Goal: Task Accomplishment & Management: Complete application form

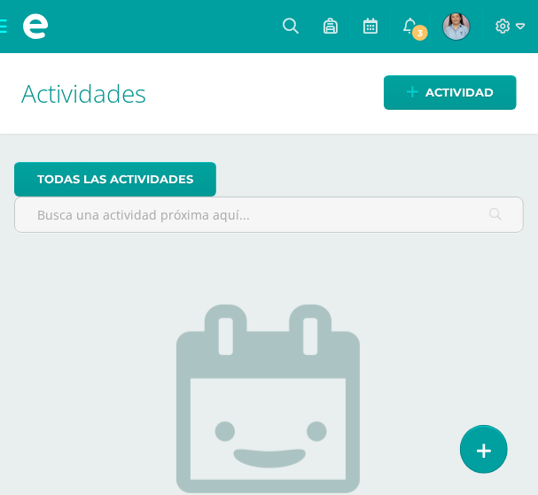
click at [6, 29] on span at bounding box center [35, 26] width 71 height 53
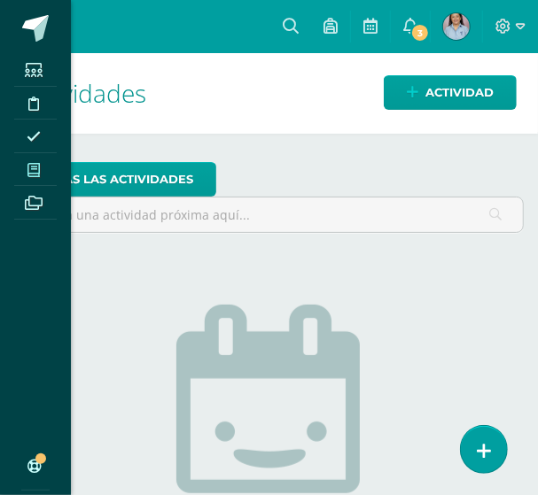
click at [42, 165] on span at bounding box center [34, 170] width 40 height 24
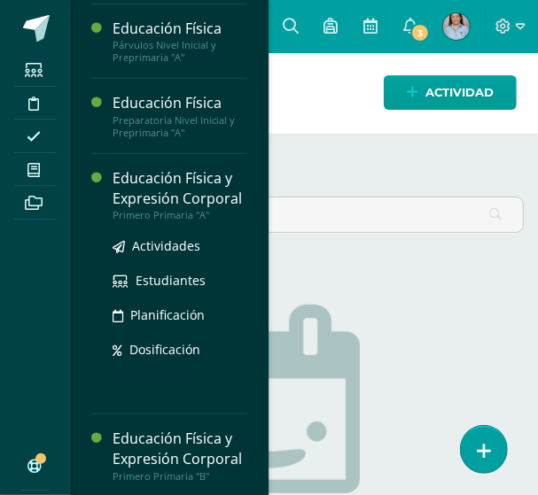
scroll to position [224, 0]
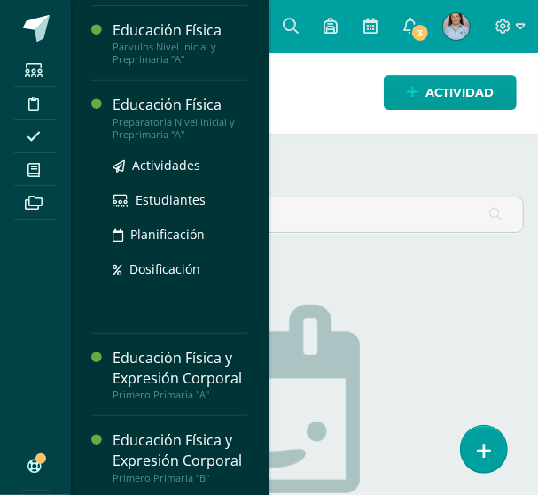
click at [171, 107] on div "Educación Física" at bounding box center [180, 105] width 135 height 20
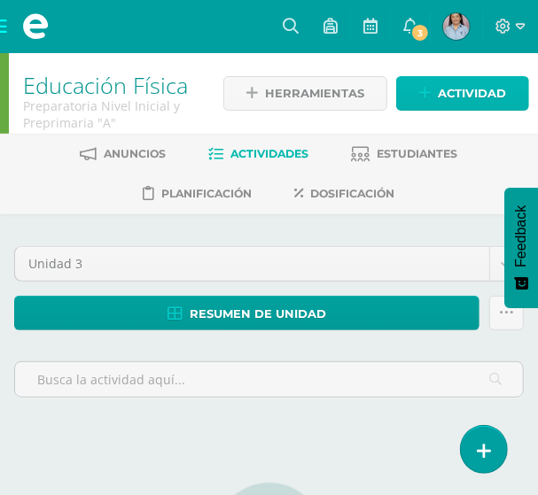
click at [441, 94] on span "Actividad" at bounding box center [472, 93] width 68 height 33
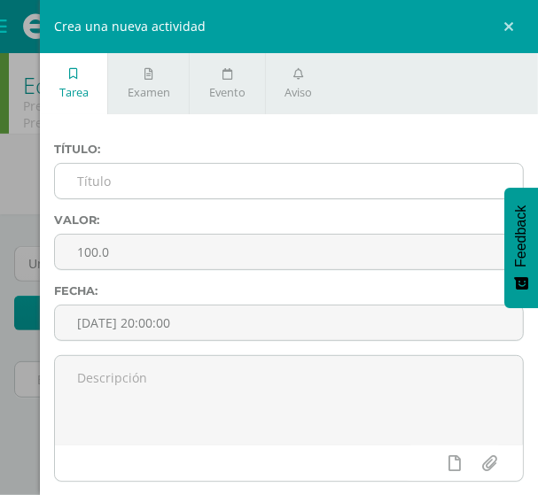
click at [158, 180] on input "text" at bounding box center [289, 181] width 468 height 35
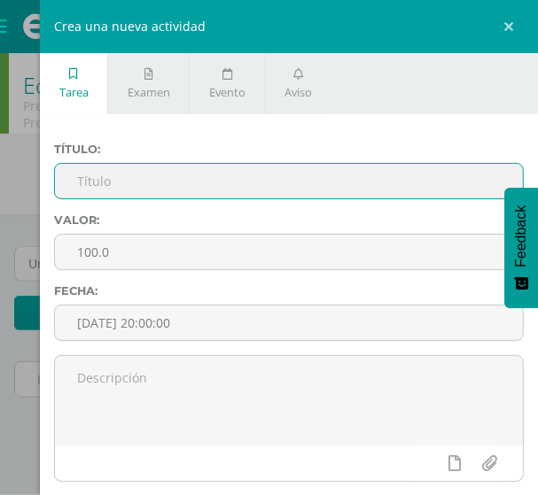
paste input "Equilibrio estático"
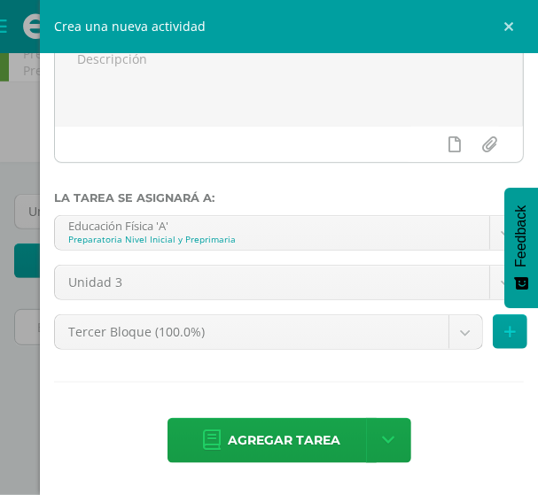
scroll to position [80, 0]
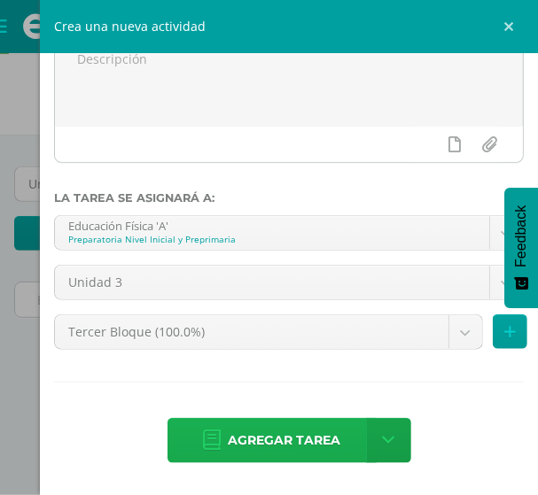
type input "Equilibrio estático"
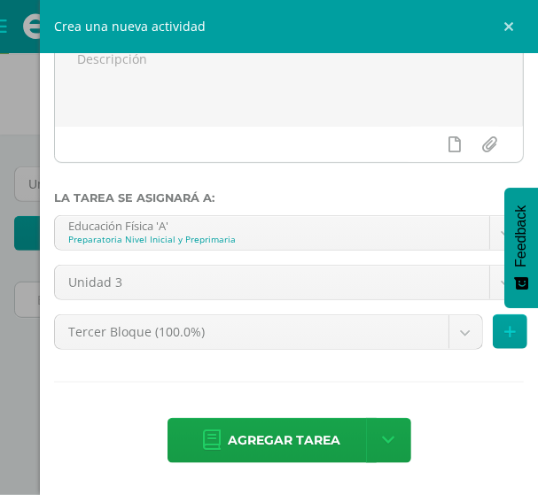
click at [275, 447] on span "Agregar tarea" at bounding box center [285, 440] width 113 height 43
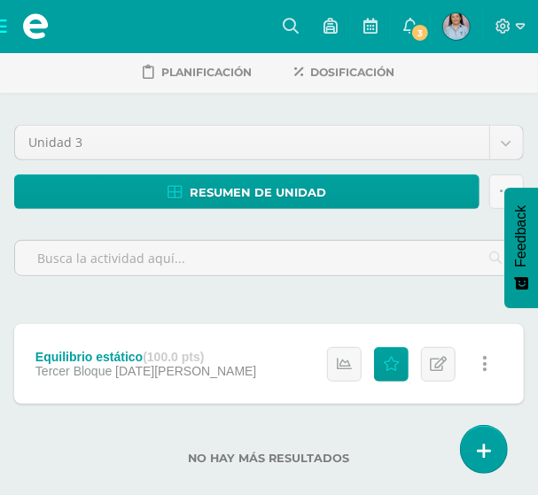
scroll to position [142, 0]
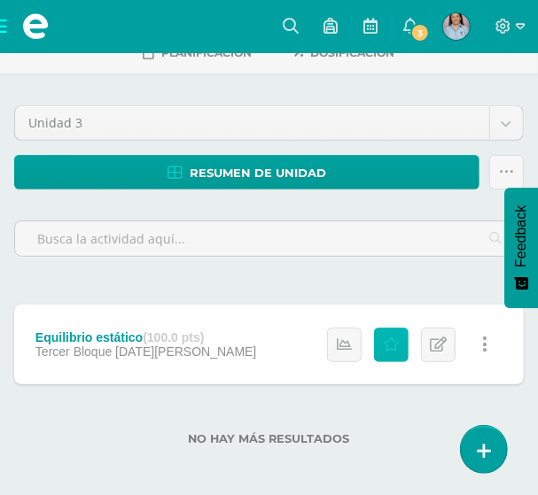
click at [392, 343] on icon at bounding box center [391, 345] width 17 height 15
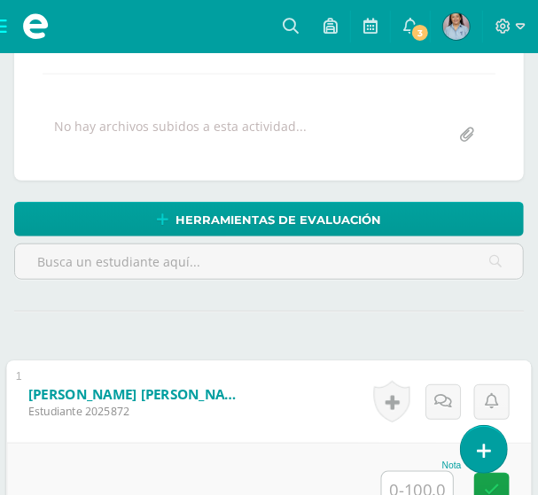
click at [404, 479] on input "text" at bounding box center [417, 489] width 71 height 35
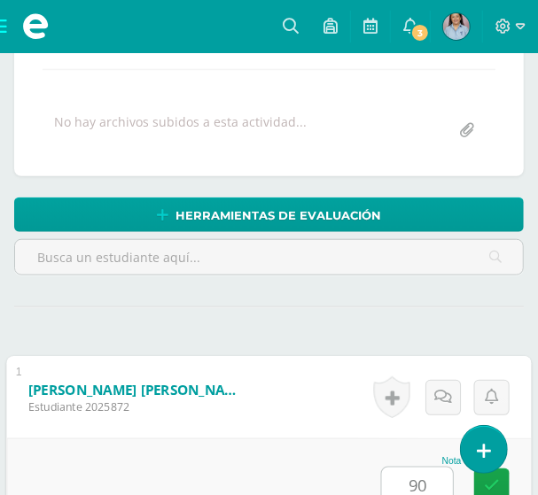
type input "90"
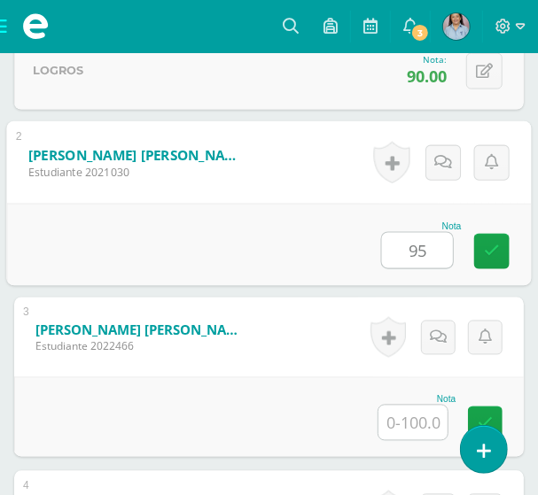
type input "95"
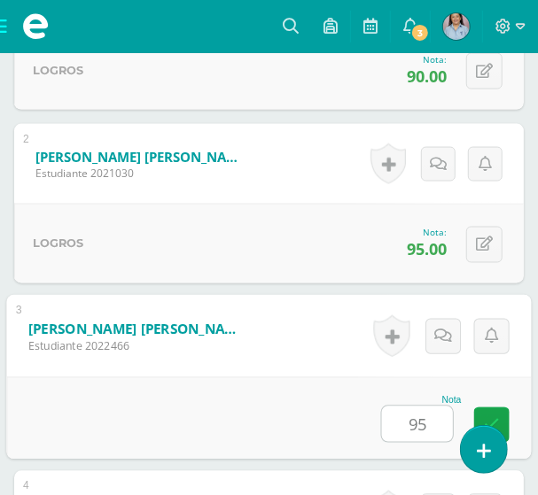
type input "95"
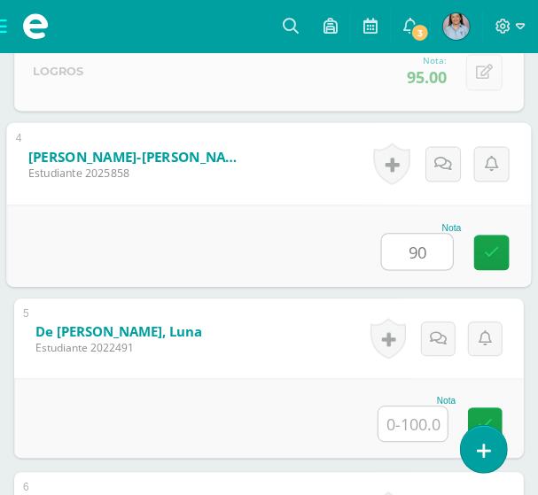
type input "90"
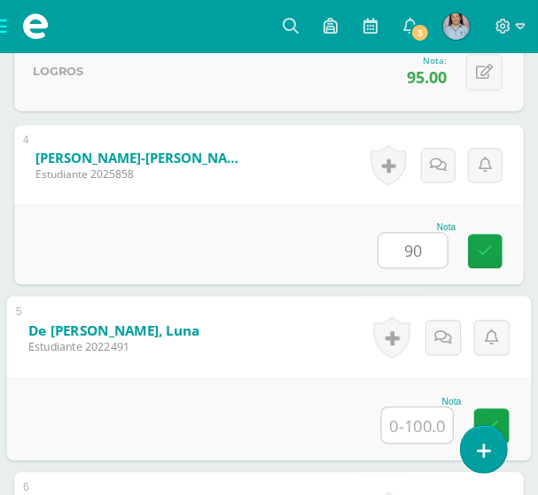
scroll to position [1118, 0]
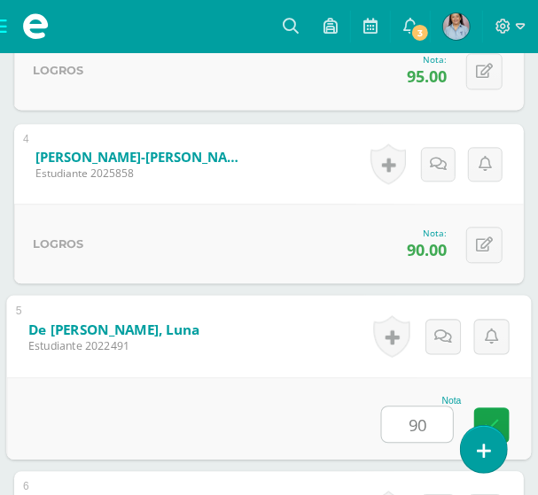
type input "90"
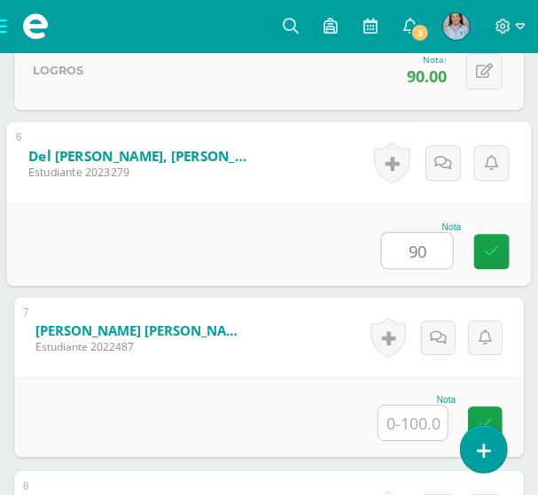
type input "90"
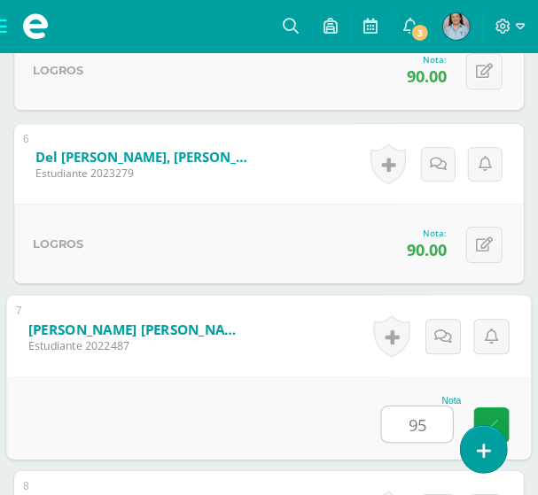
type input "95"
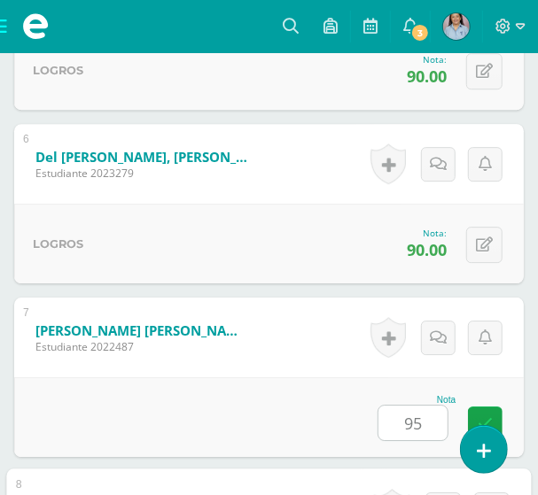
scroll to position [1813, 0]
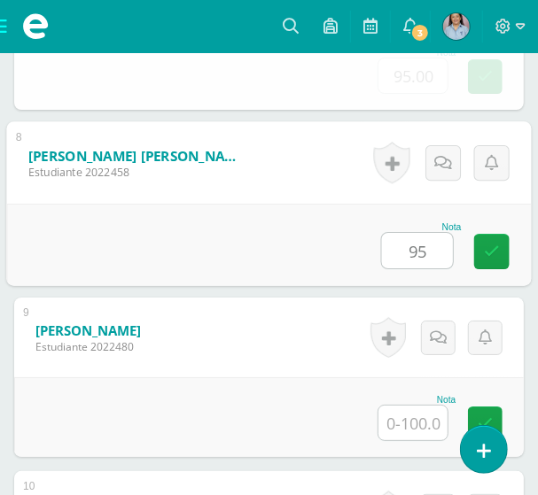
type input "95"
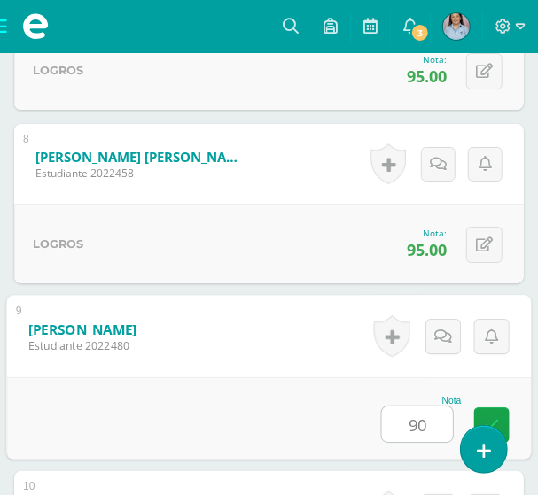
type input "90"
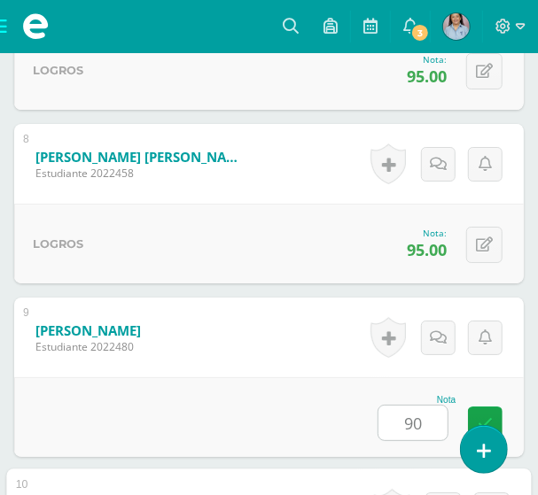
scroll to position [2160, 0]
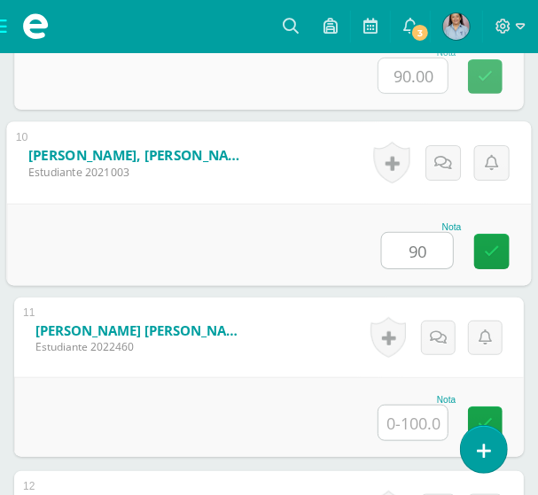
type input "90"
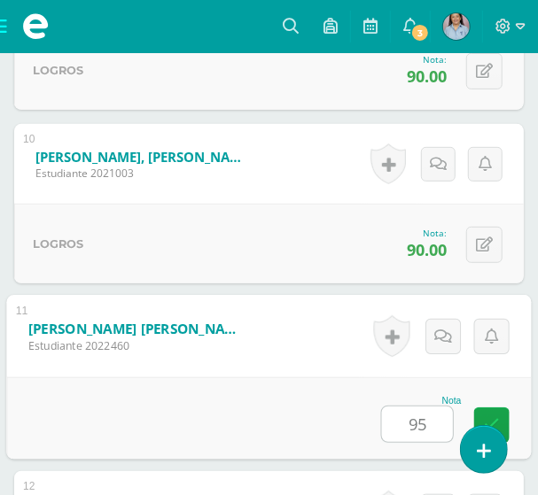
type input "95"
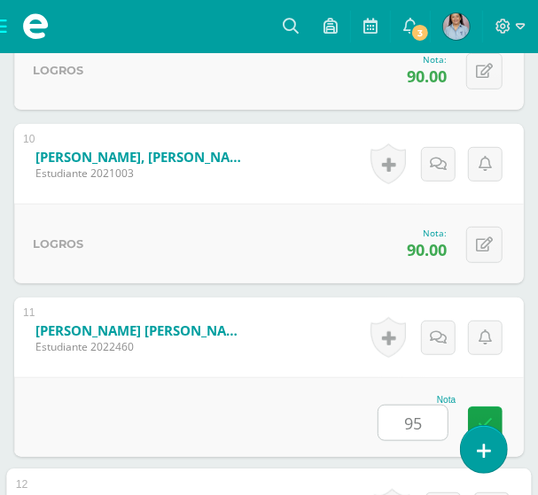
scroll to position [2508, 0]
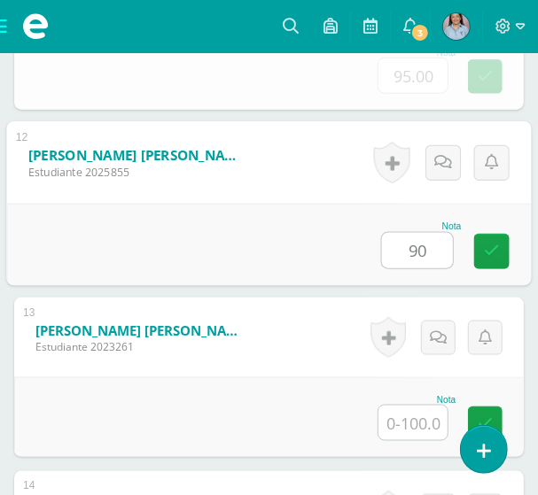
type input "90"
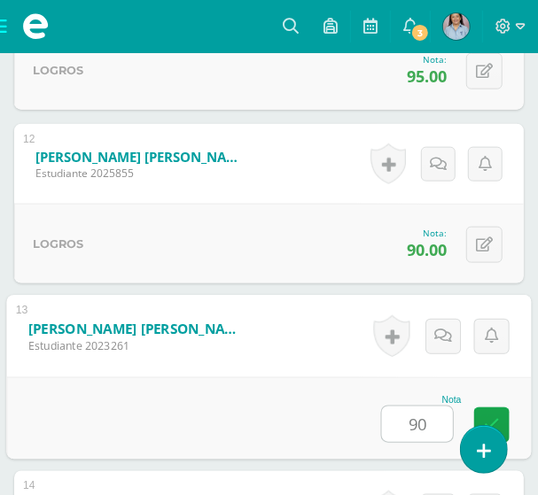
type input "90"
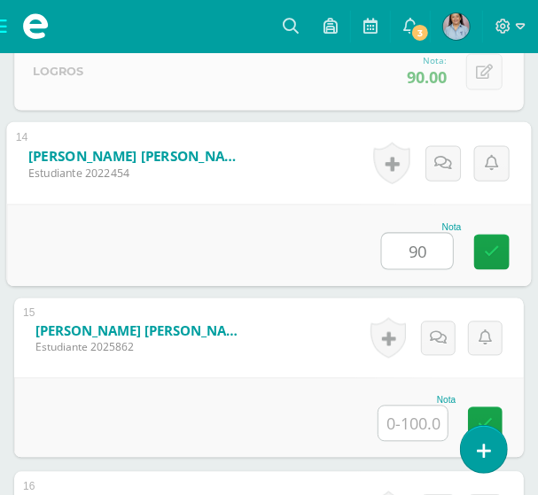
type input "90"
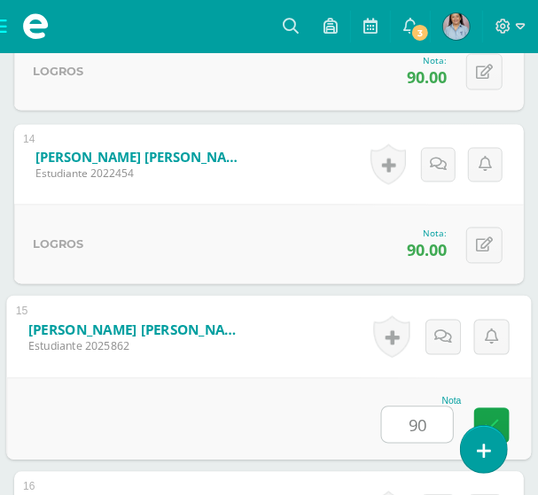
type input "90"
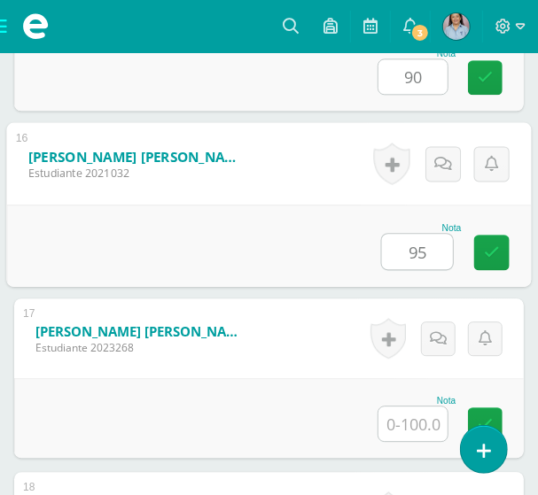
type input "95"
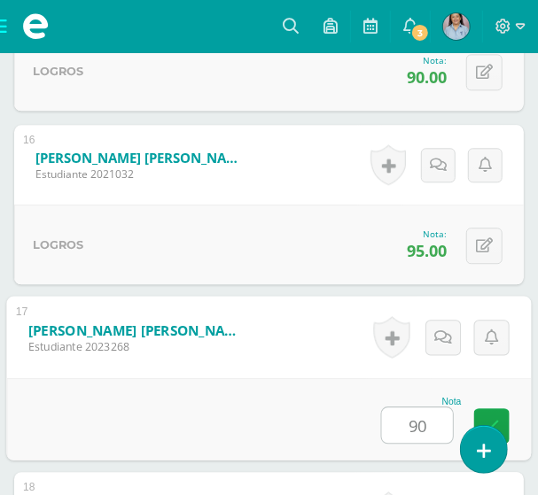
type input "90"
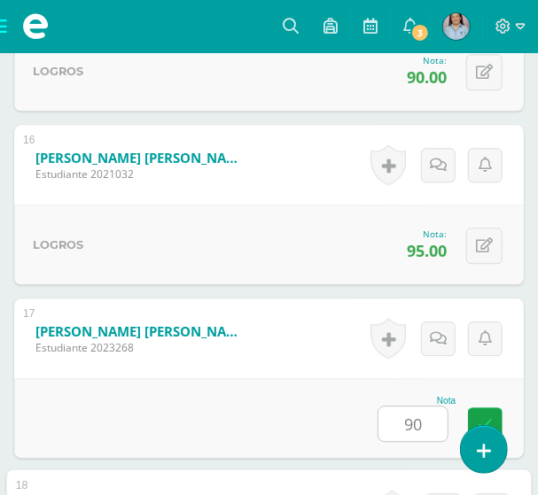
scroll to position [3550, 0]
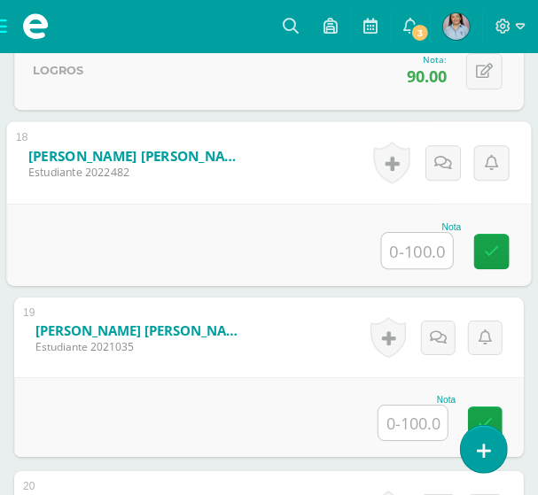
click at [421, 245] on input "text" at bounding box center [417, 250] width 71 height 35
type input "90"
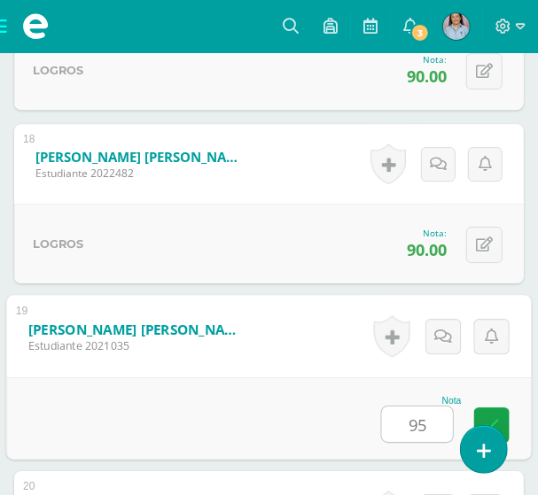
type input "95"
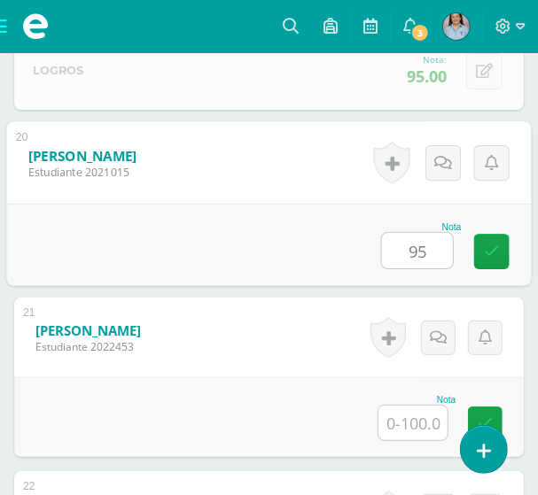
type input "95"
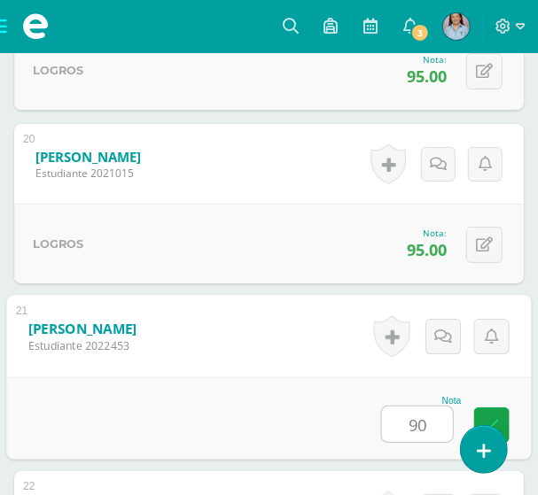
type input "90"
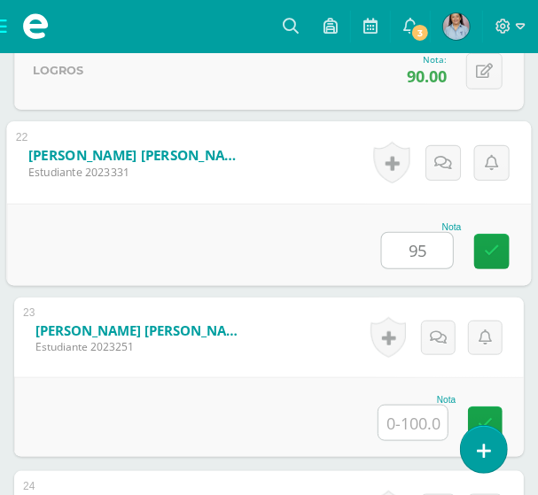
type input "95"
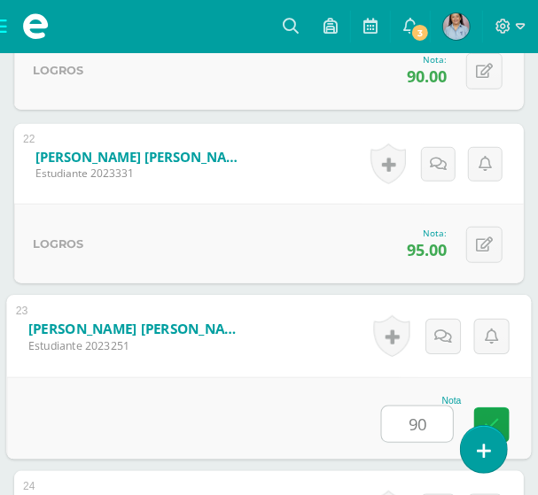
type input "90"
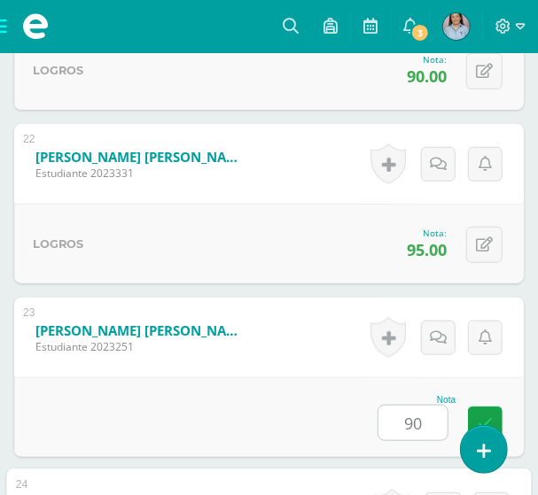
scroll to position [4575, 0]
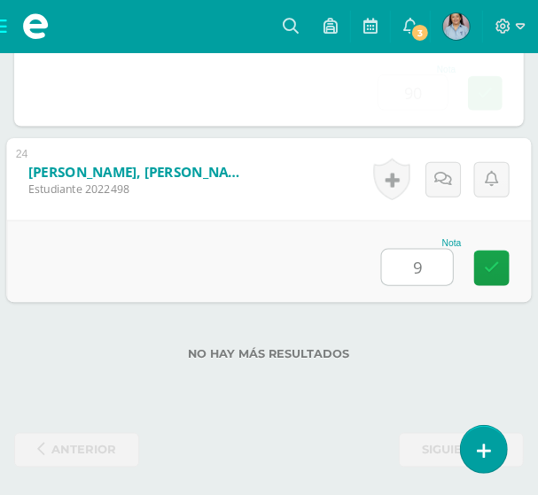
type input "95"
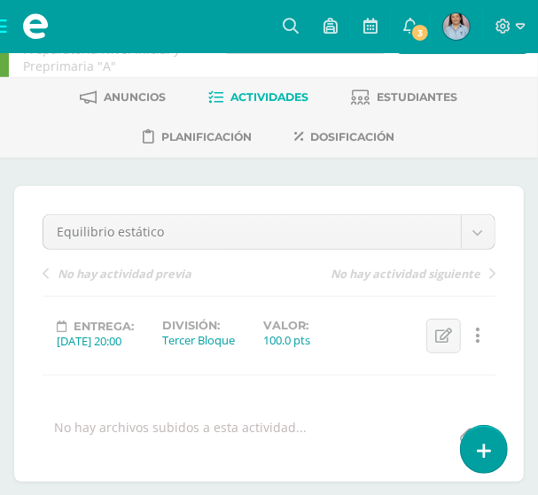
scroll to position [0, 0]
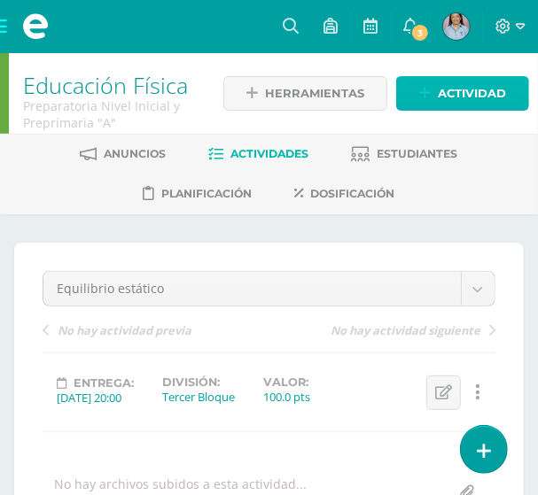
drag, startPoint x: 470, startPoint y: 89, endPoint x: 440, endPoint y: 108, distance: 35.4
click at [471, 89] on span "Actividad" at bounding box center [472, 93] width 68 height 33
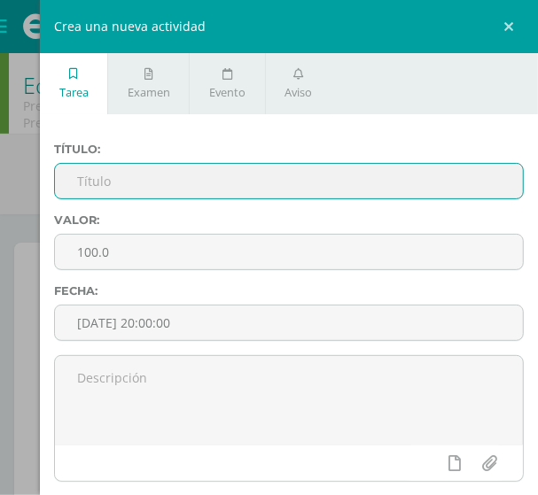
click at [130, 184] on input "text" at bounding box center [289, 181] width 468 height 35
paste input "Equilibrio estático con elementos"
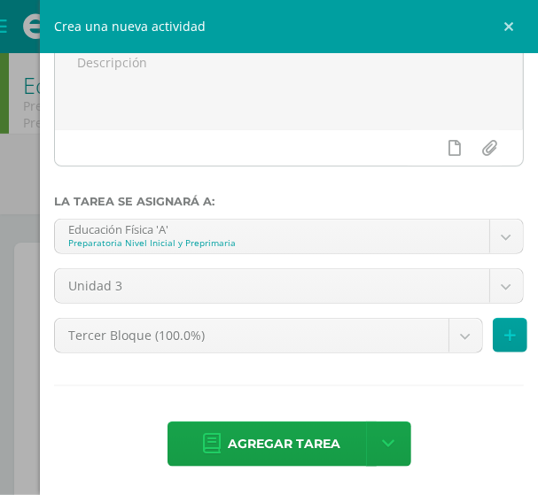
scroll to position [321, 0]
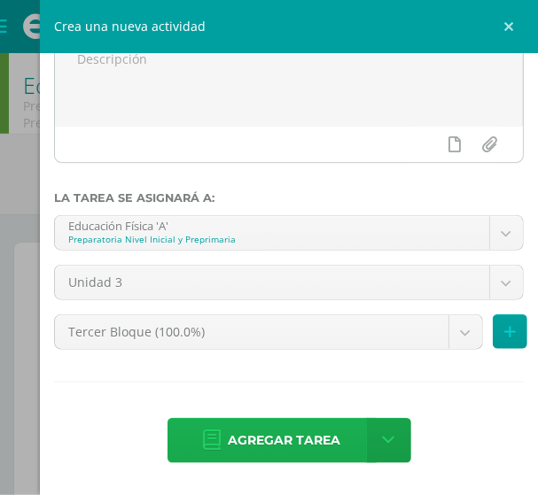
type input "Equilibrio estático con elementos"
click at [268, 441] on span "Agregar tarea" at bounding box center [285, 440] width 113 height 43
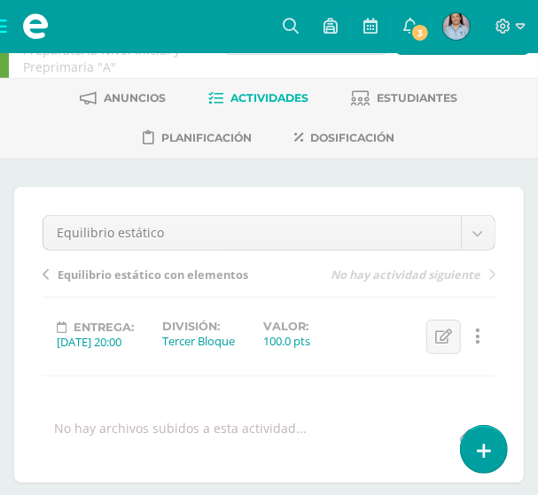
scroll to position [80, 0]
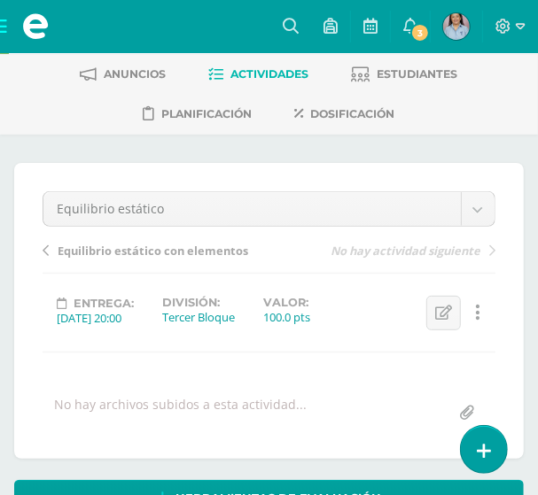
click at [144, 248] on span "Equilibrio estático con elementos" at bounding box center [153, 251] width 191 height 16
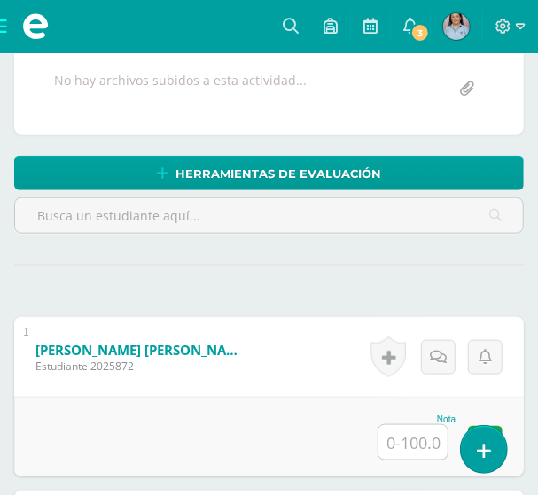
scroll to position [405, 0]
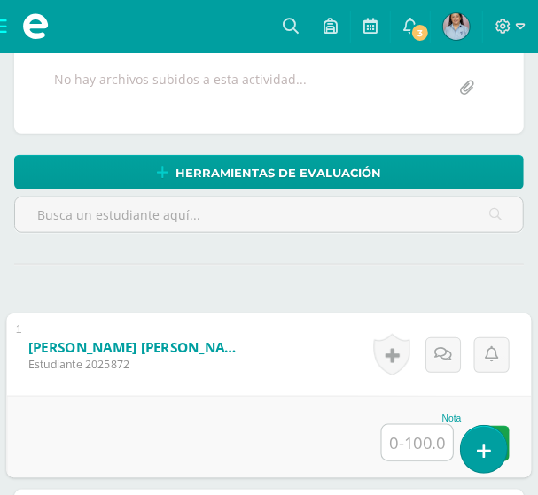
click at [418, 438] on input "text" at bounding box center [417, 442] width 71 height 35
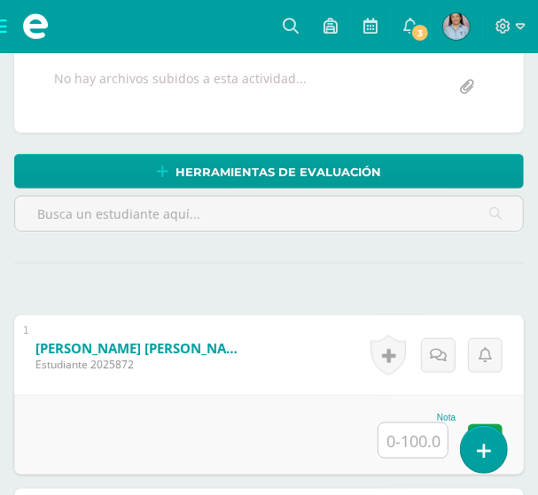
scroll to position [407, 0]
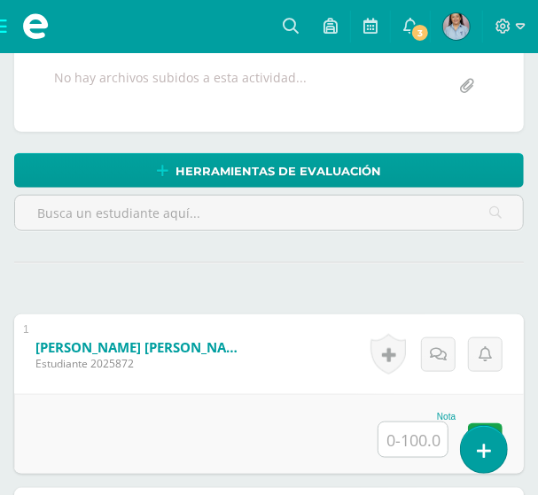
click at [409, 428] on input "text" at bounding box center [412, 440] width 69 height 35
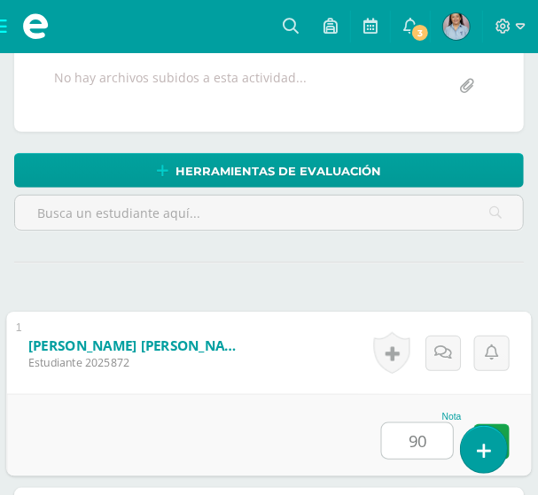
type input "90"
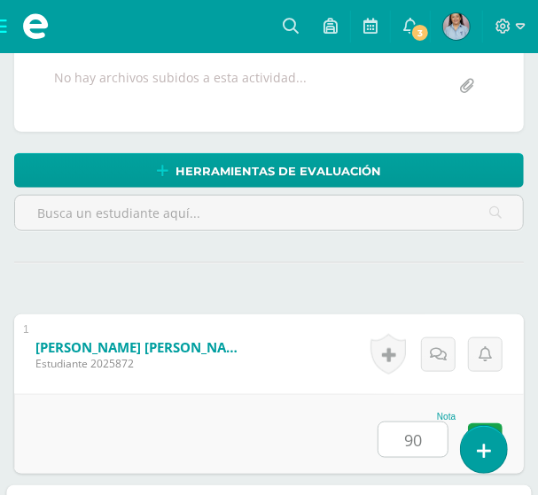
scroll to position [771, 0]
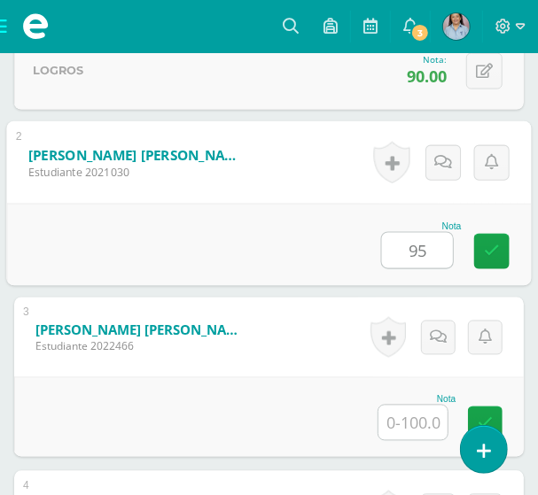
type input "95"
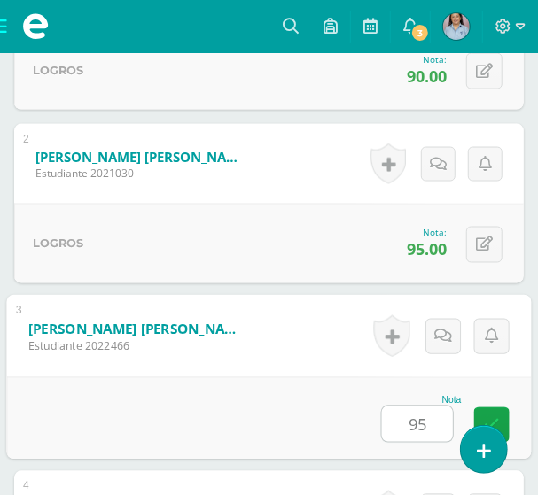
type input "95"
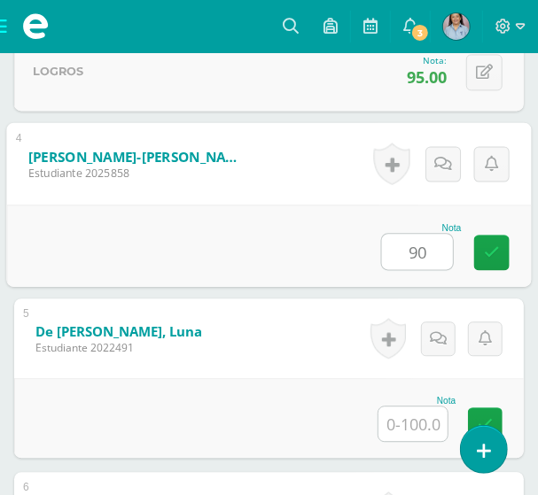
type input "90"
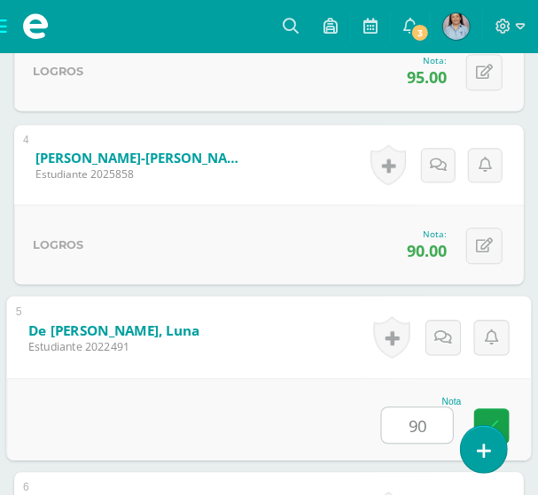
type input "90"
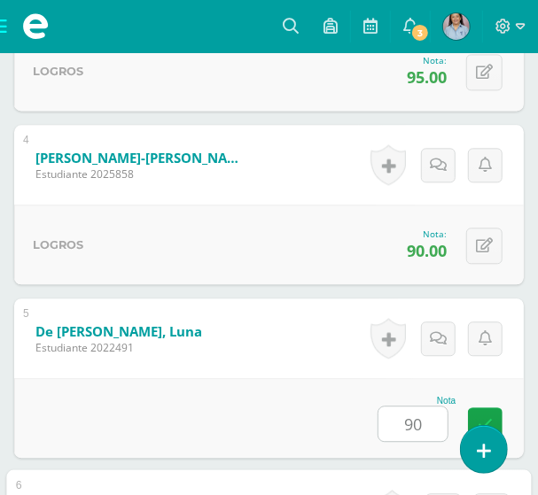
scroll to position [1466, 0]
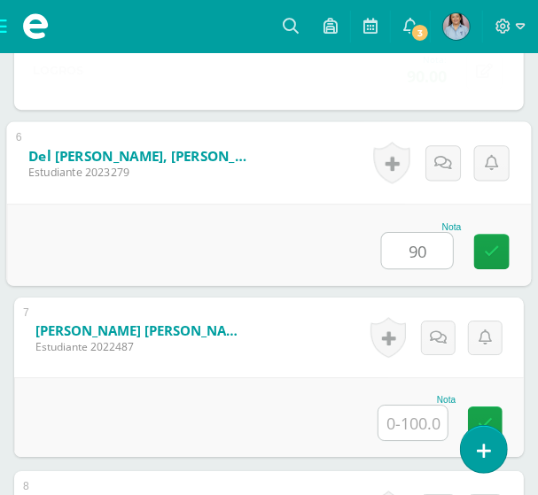
type input "90"
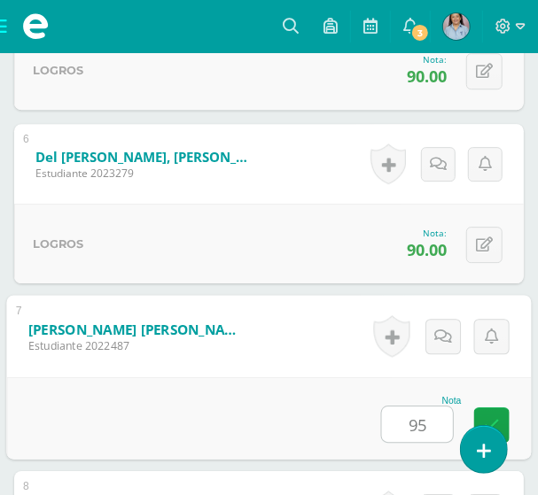
type input "95"
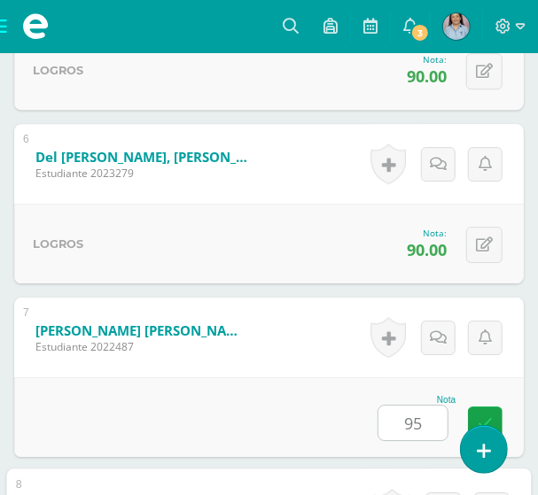
scroll to position [1813, 0]
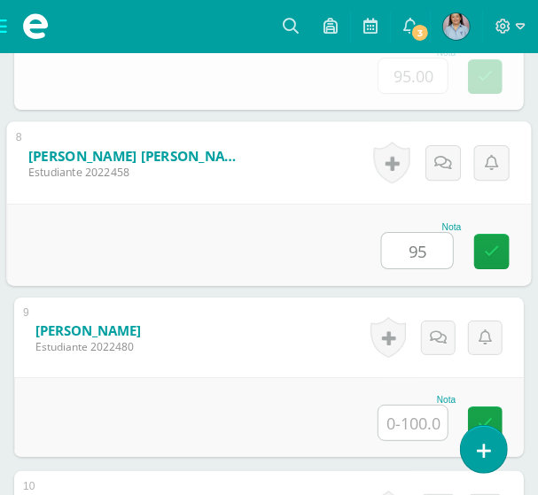
type input "95"
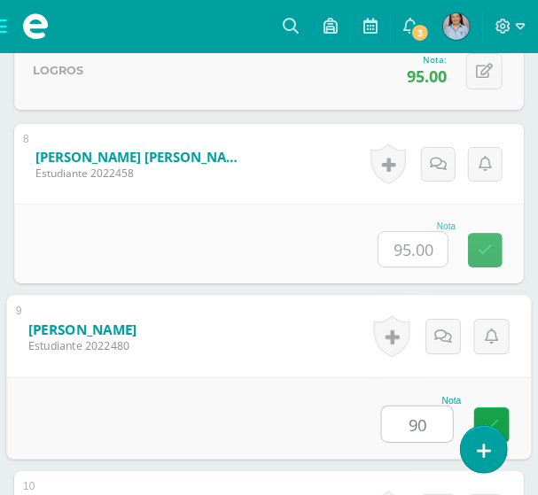
type input "90"
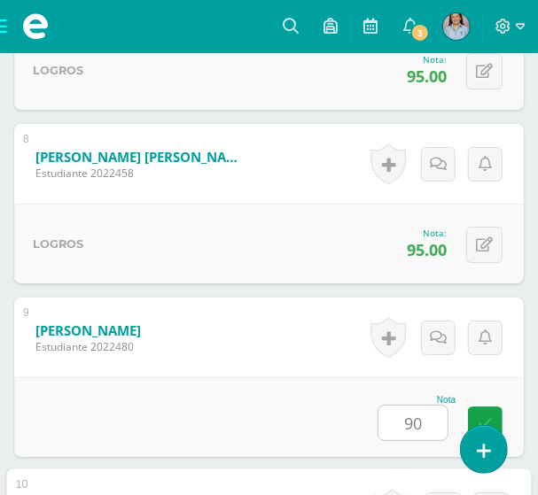
scroll to position [2160, 0]
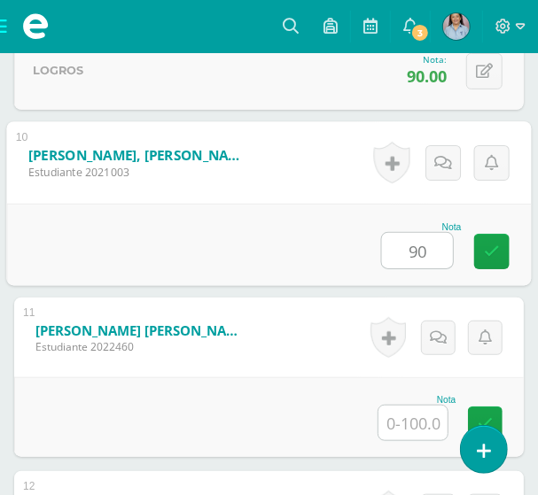
type input "90"
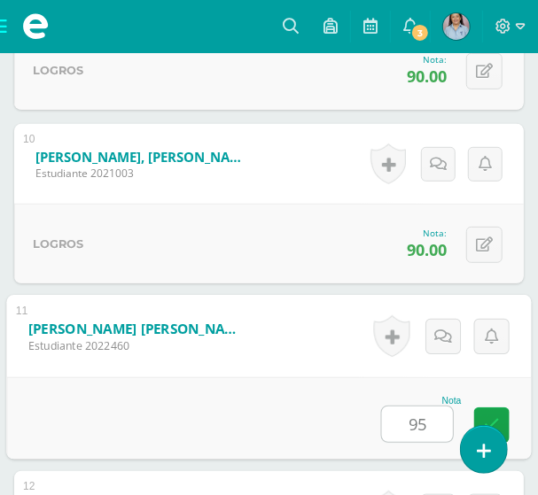
type input "95"
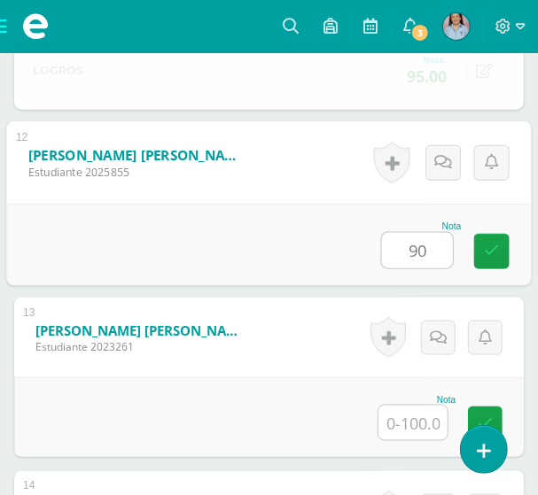
type input "90"
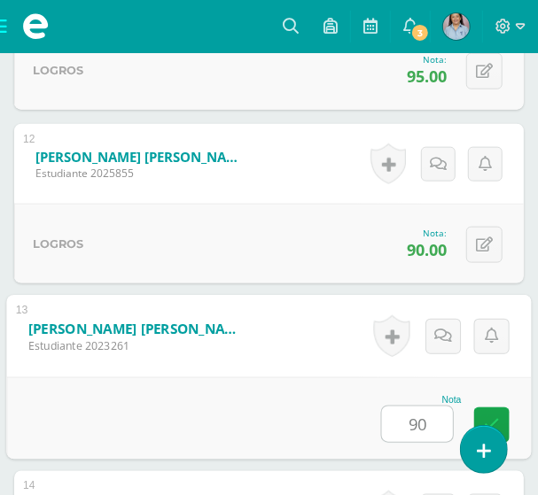
type input "90"
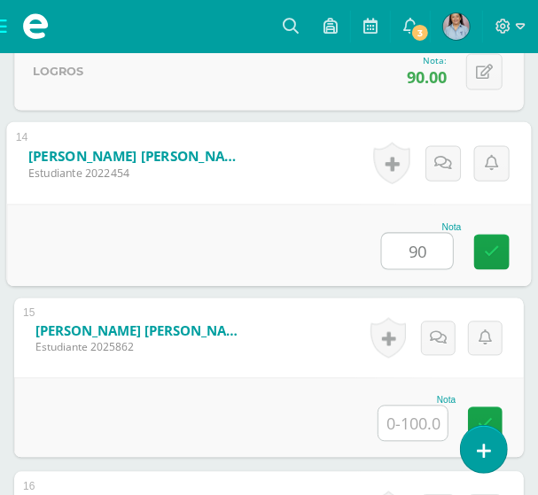
type input "90"
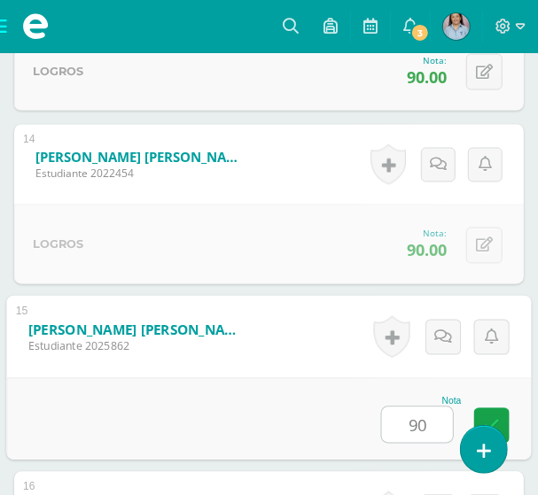
type input "90"
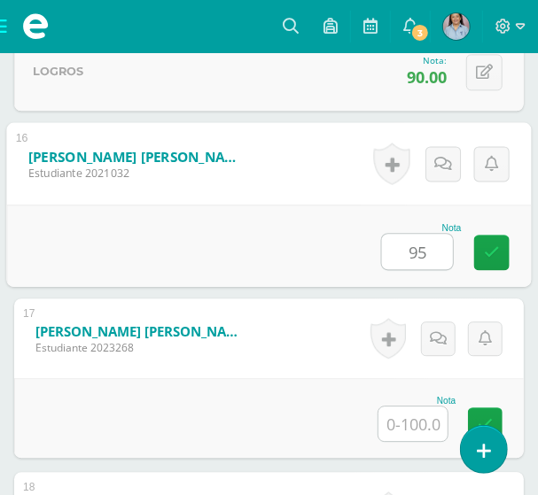
type input "95"
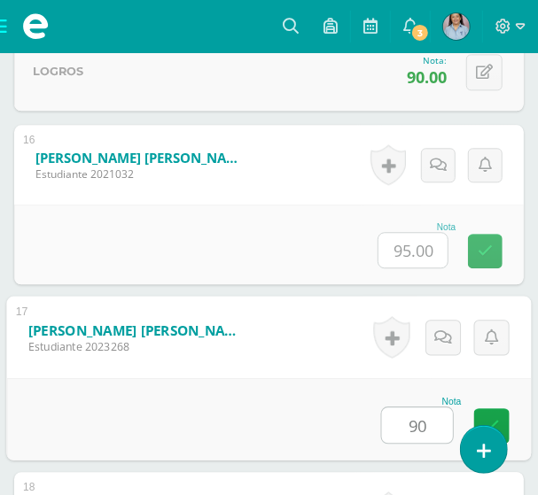
type input "90"
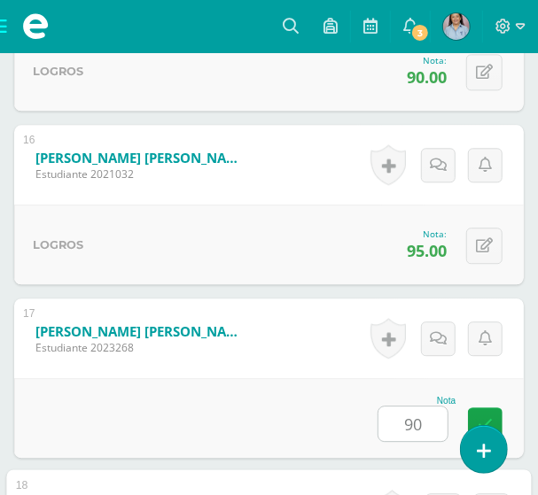
scroll to position [3550, 0]
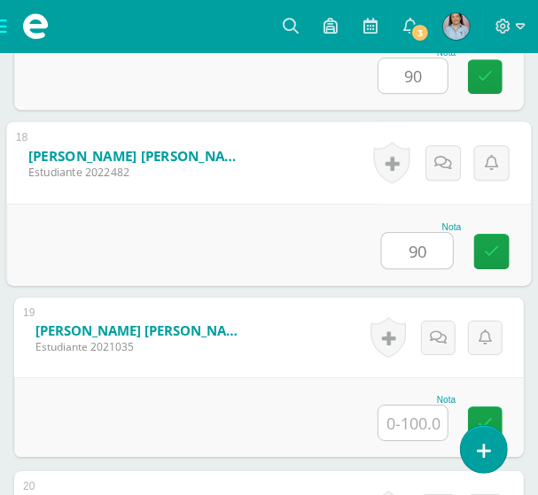
type input "90"
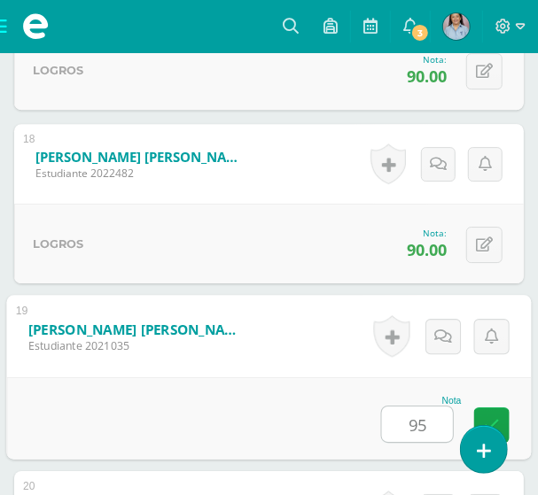
type input "95"
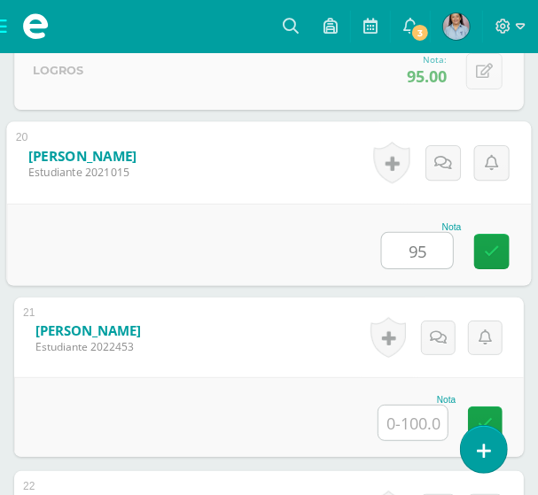
type input "95"
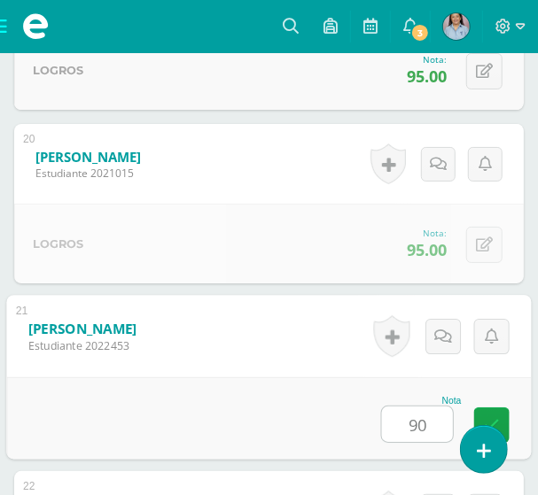
type input "90"
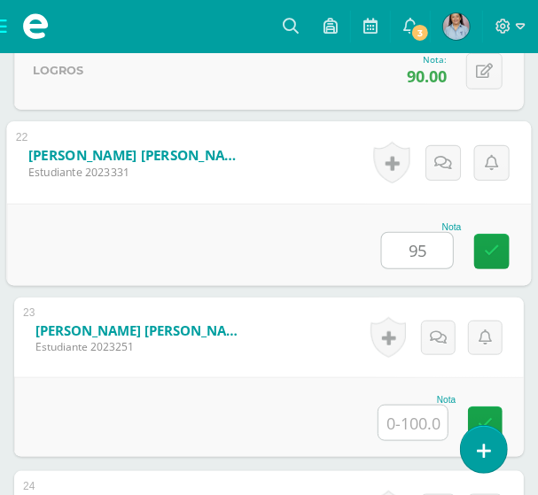
type input "95"
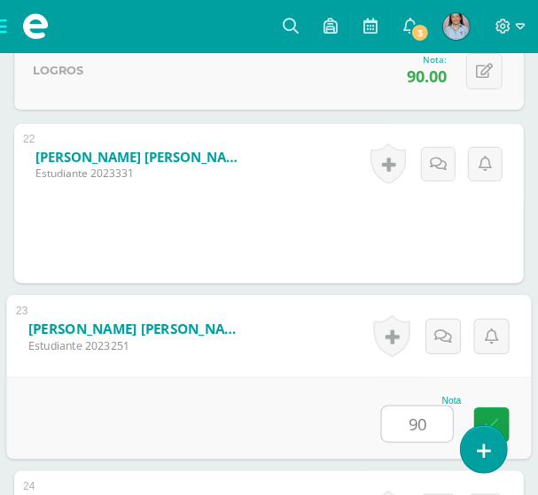
type input "90"
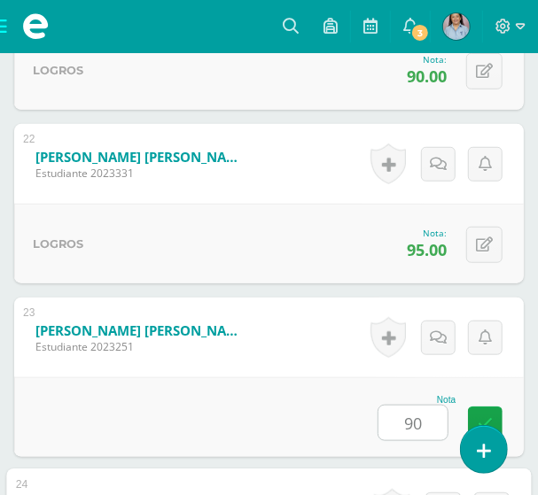
scroll to position [4575, 0]
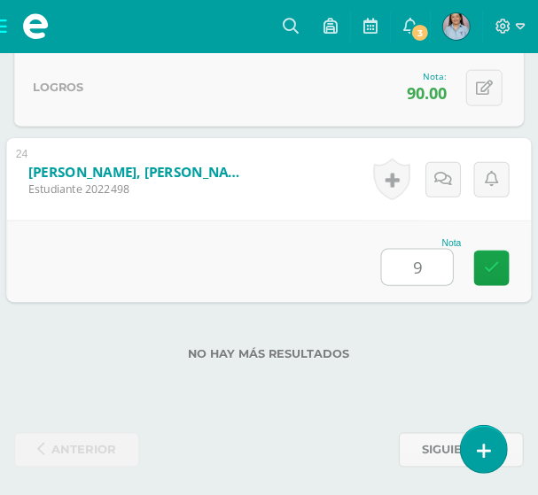
type input "95"
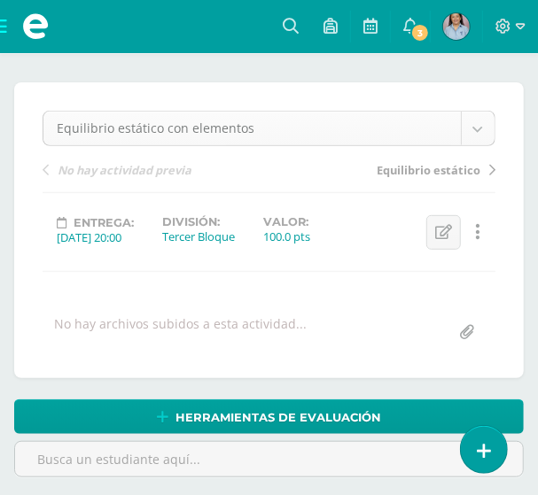
scroll to position [0, 0]
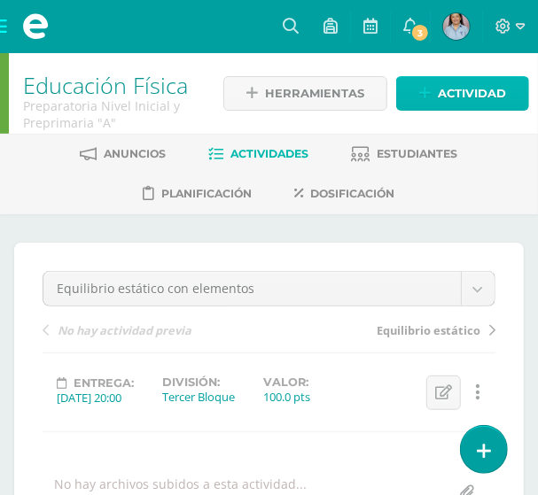
click at [458, 91] on span "Actividad" at bounding box center [472, 93] width 68 height 33
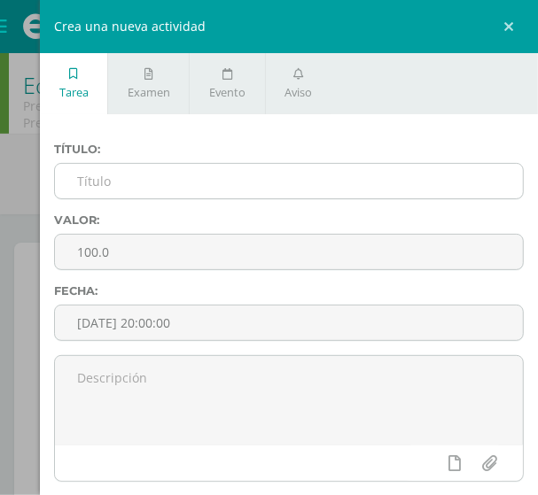
click at [171, 172] on input "text" at bounding box center [289, 181] width 468 height 35
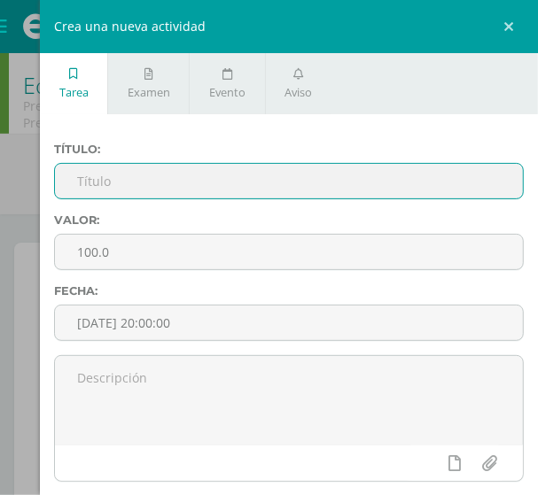
paste input "Equilibrio dinámico"
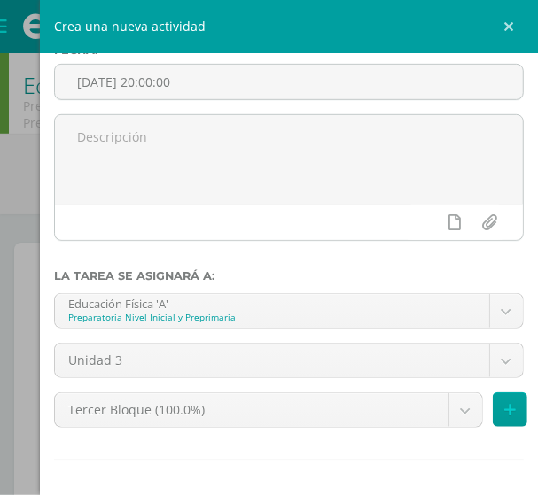
scroll to position [321, 0]
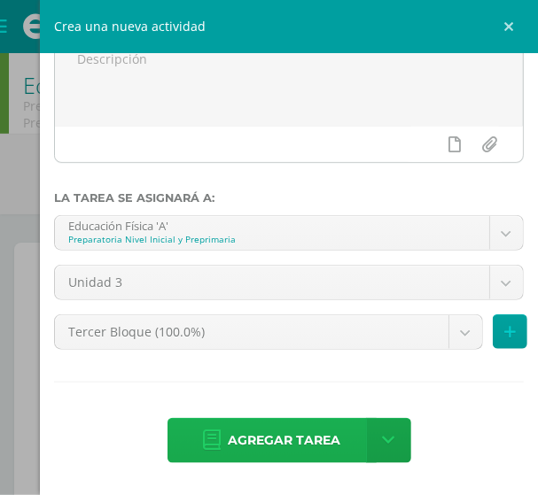
type input "Equilibrio dinámico"
click at [279, 444] on span "Agregar tarea" at bounding box center [285, 440] width 113 height 43
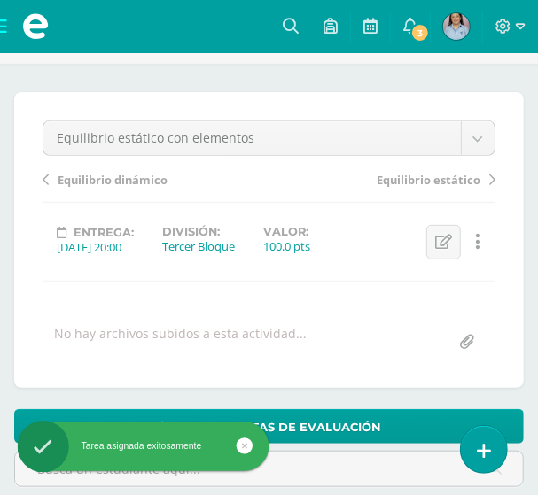
scroll to position [100, 0]
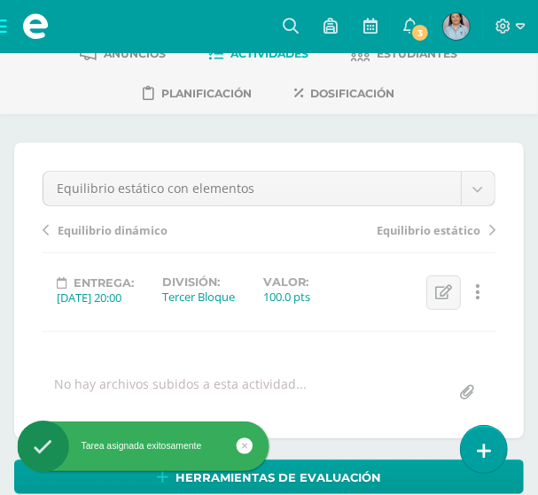
click at [115, 230] on span "Equilibrio dinámico" at bounding box center [113, 230] width 110 height 16
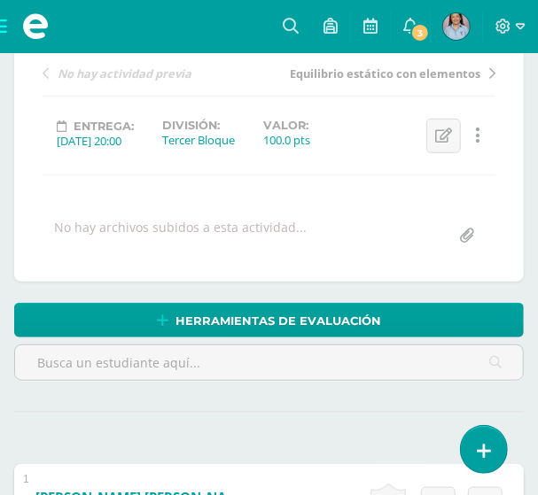
scroll to position [440, 0]
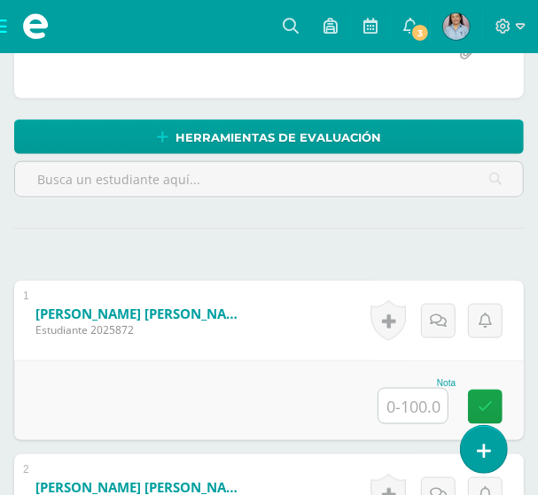
click at [424, 407] on input "text" at bounding box center [412, 406] width 69 height 35
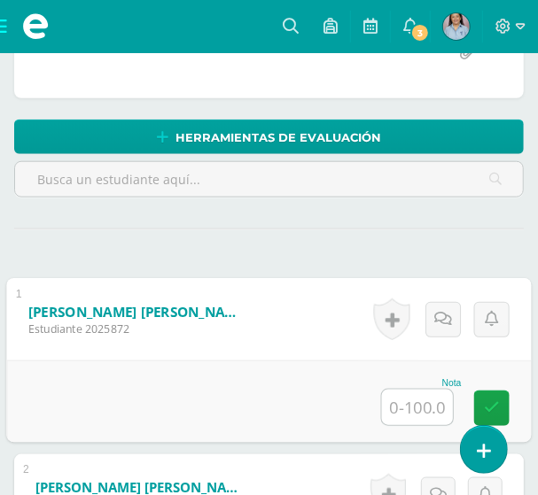
click at [420, 407] on input "text" at bounding box center [417, 407] width 71 height 35
type input "90"
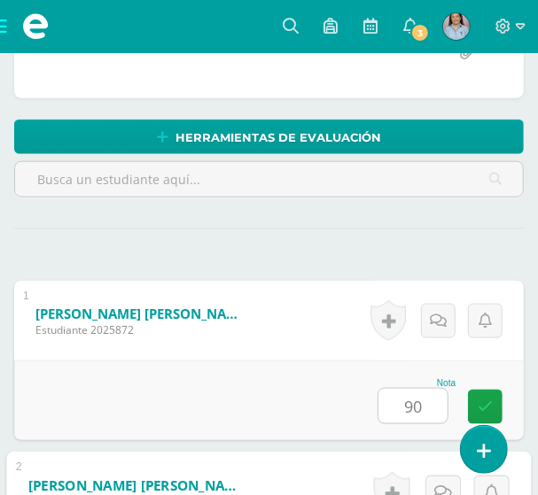
scroll to position [771, 0]
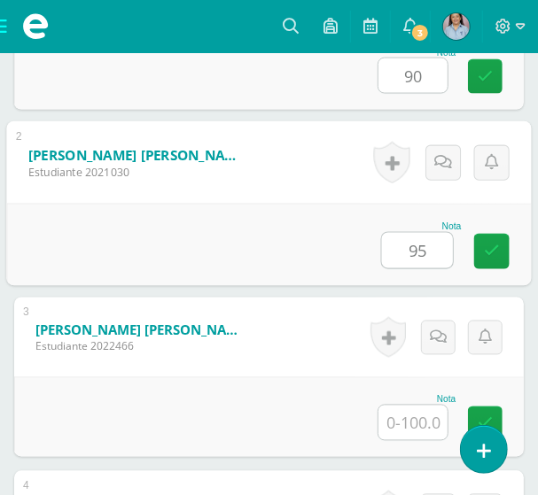
type input "95"
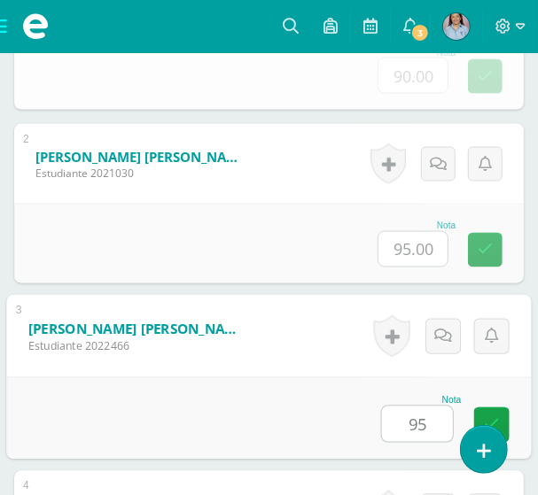
type input "95"
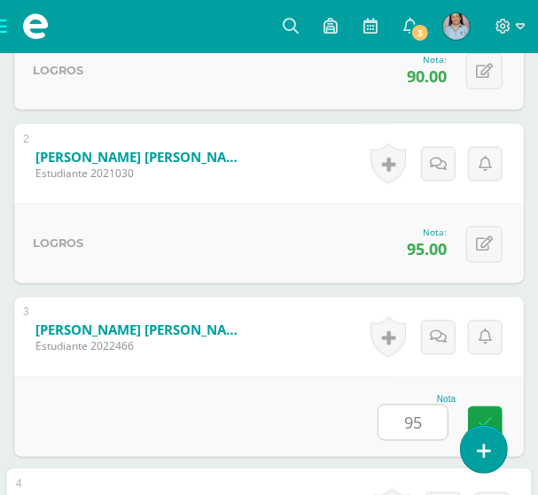
scroll to position [1117, 0]
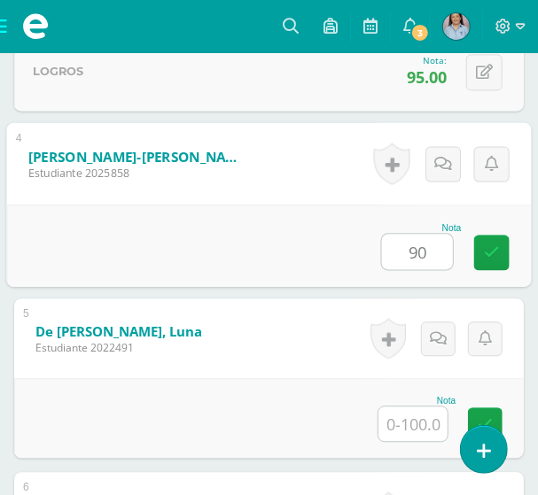
type input "90"
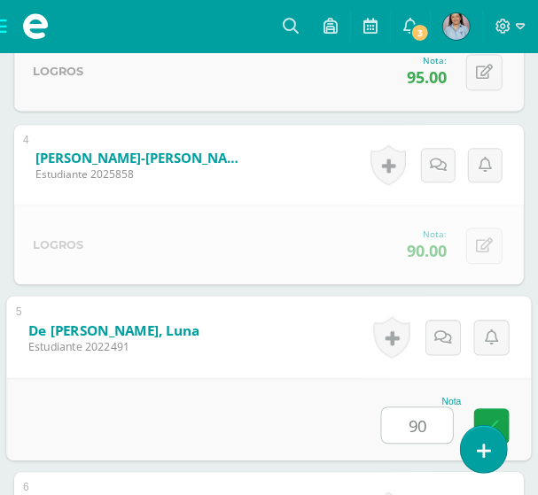
type input "90"
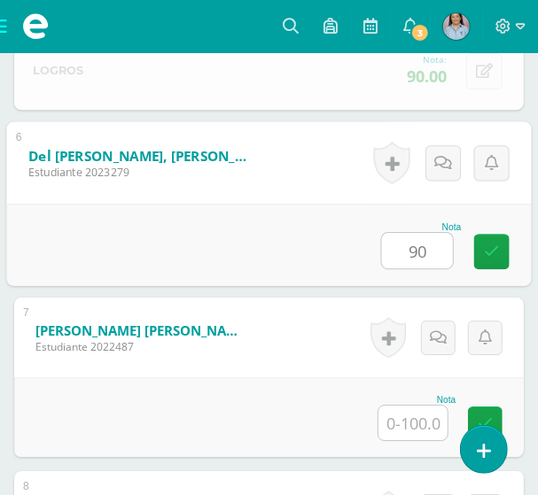
type input "90"
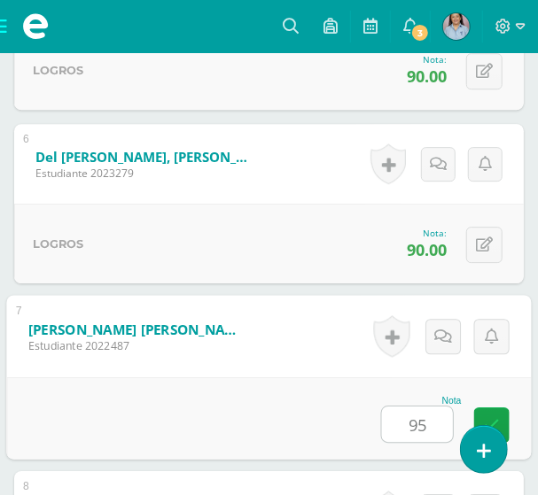
type input "95"
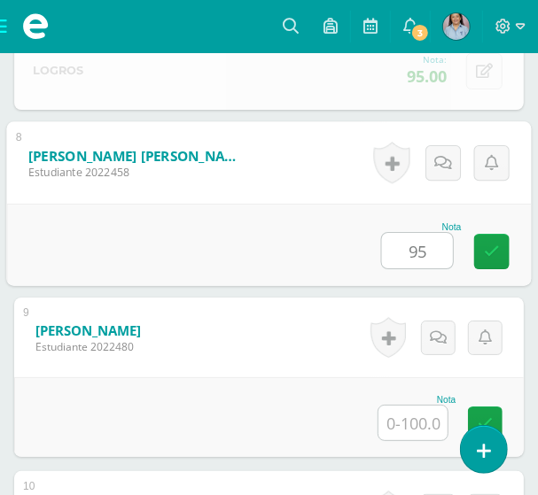
type input "95"
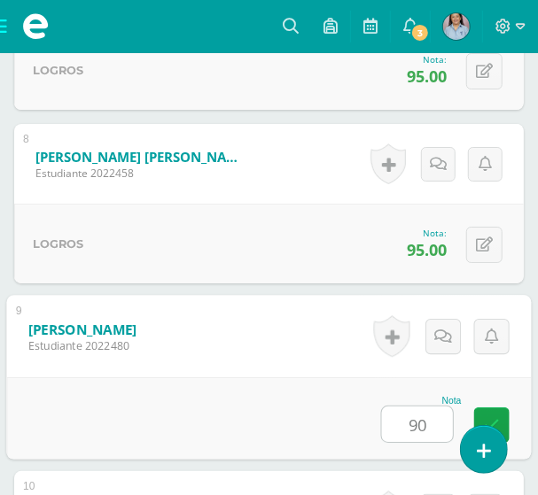
type input "90"
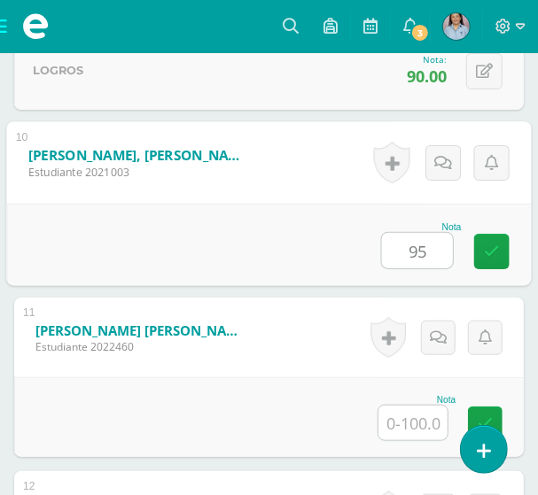
type input "95"
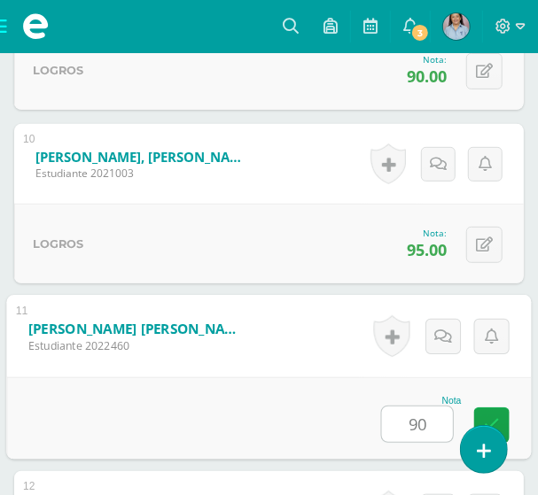
type input "90"
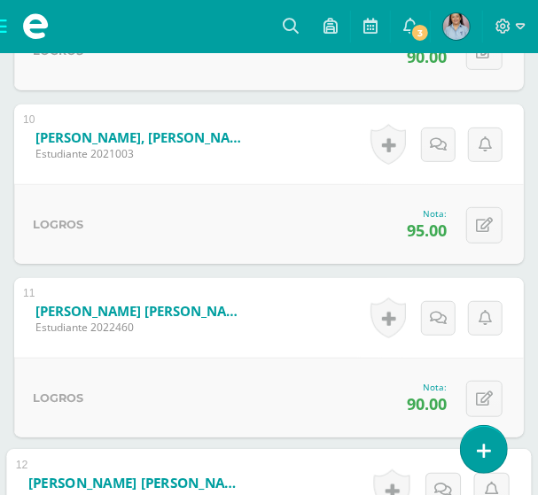
scroll to position [2255, 0]
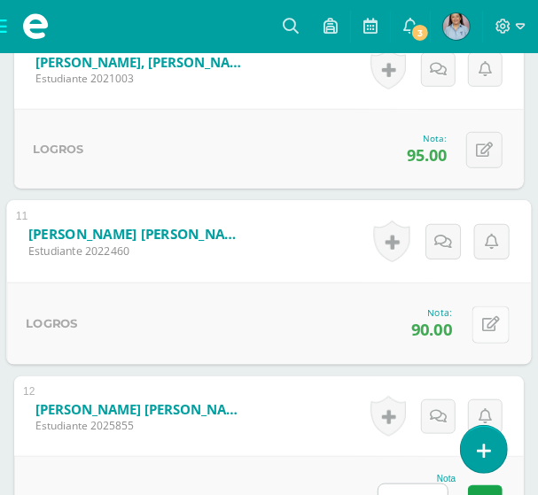
click at [487, 317] on icon at bounding box center [491, 324] width 18 height 15
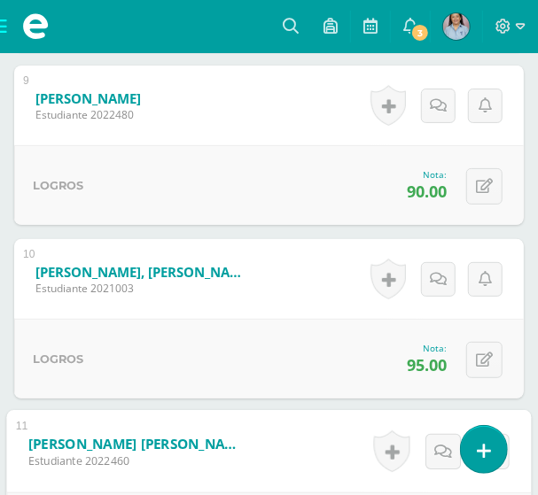
scroll to position [2094, 0]
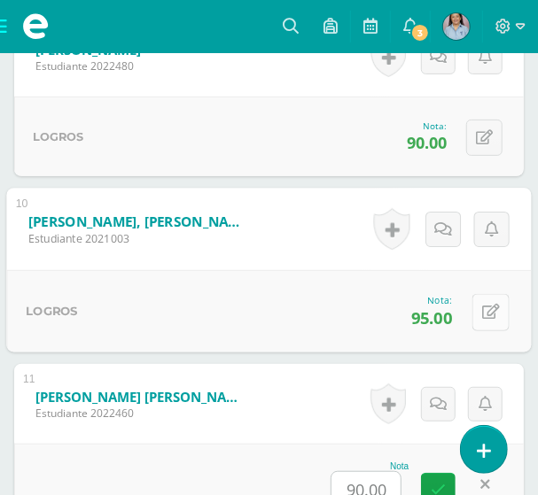
click at [486, 307] on icon at bounding box center [491, 312] width 18 height 15
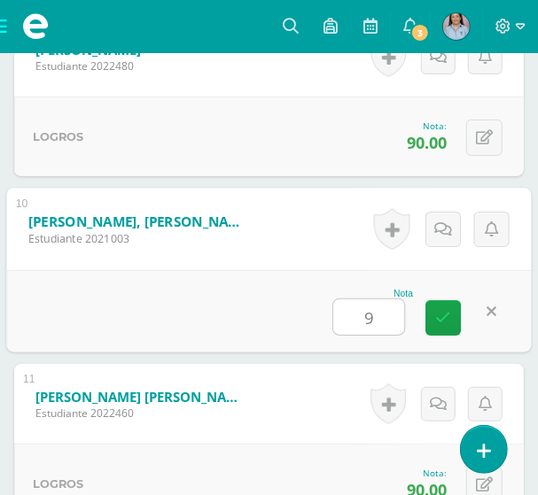
type input "90"
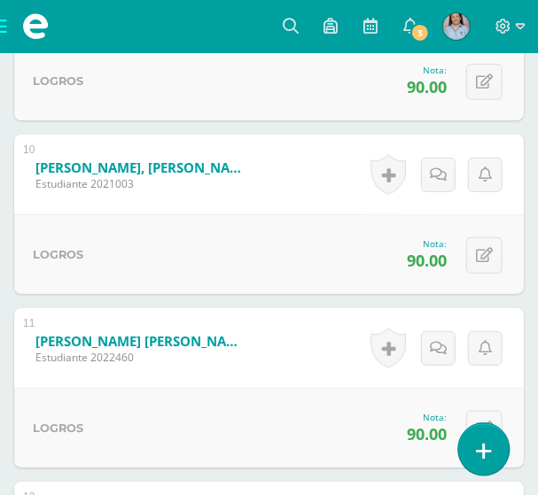
scroll to position [2175, 0]
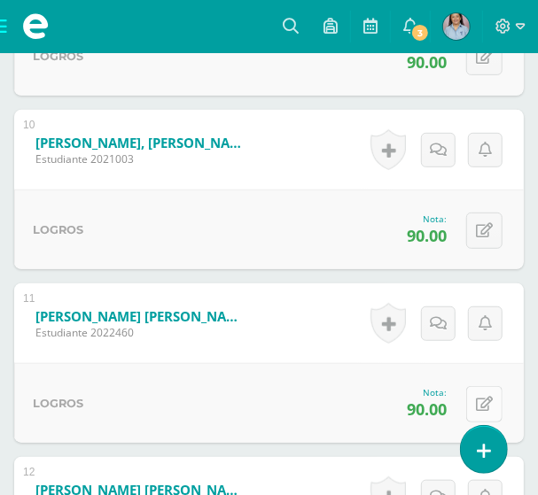
click at [480, 399] on icon at bounding box center [484, 404] width 17 height 15
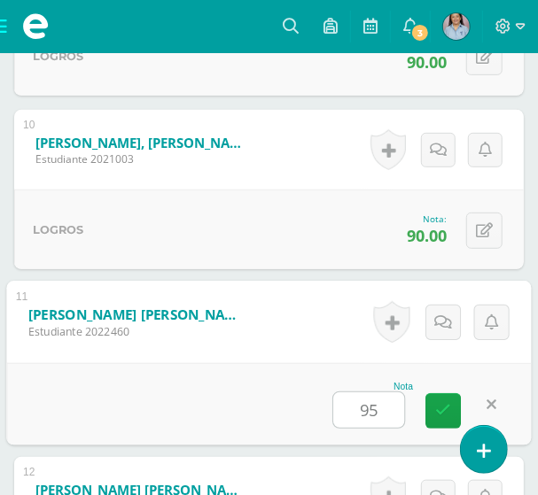
type input "95"
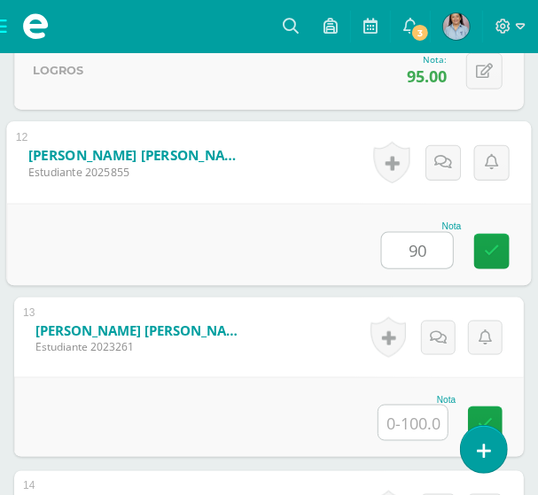
type input "90"
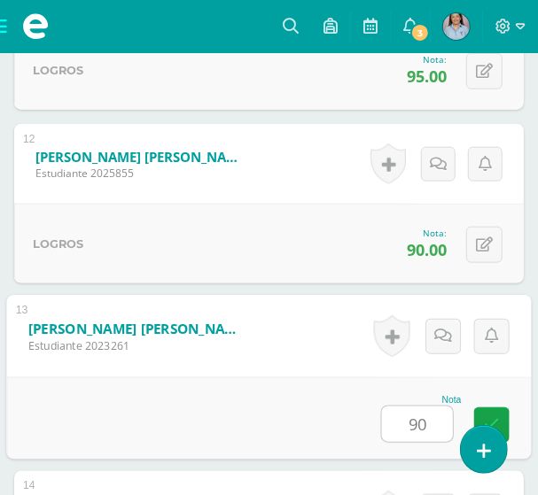
type input "90"
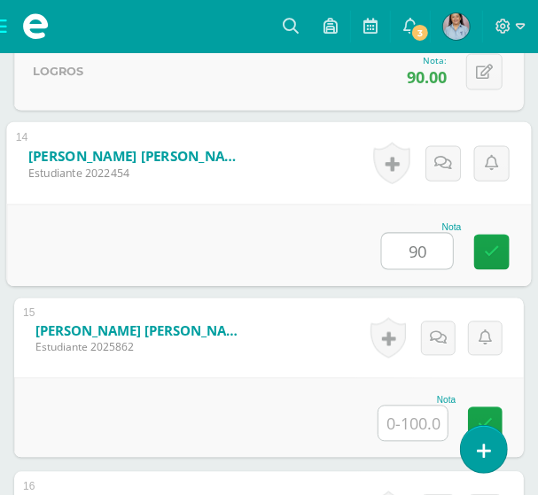
type input "90"
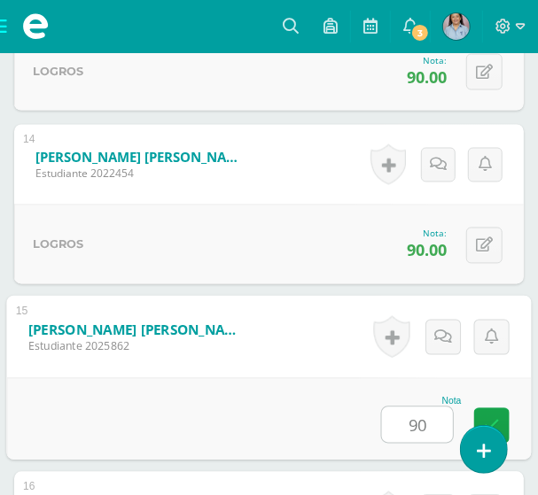
type input "90"
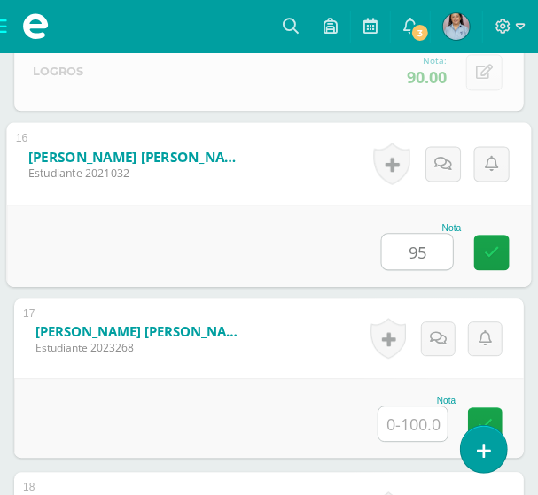
type input "95"
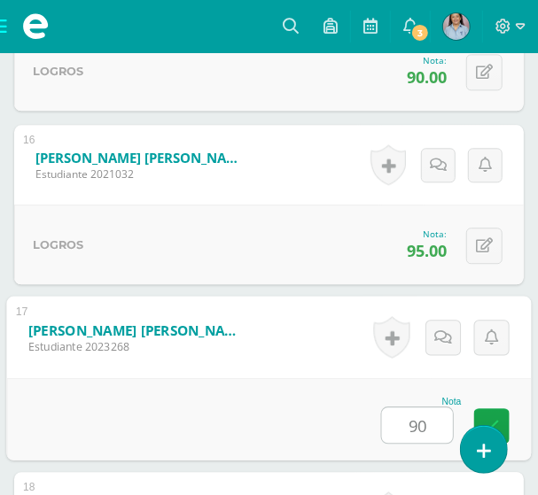
type input "90"
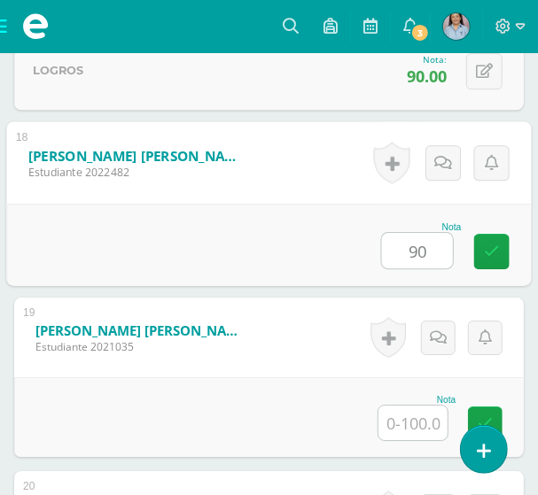
type input "90"
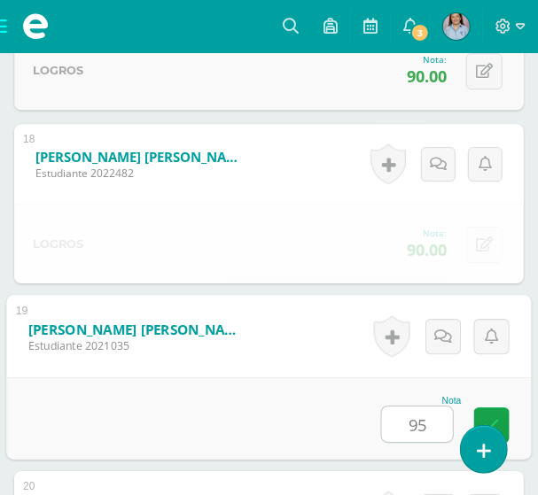
type input "95"
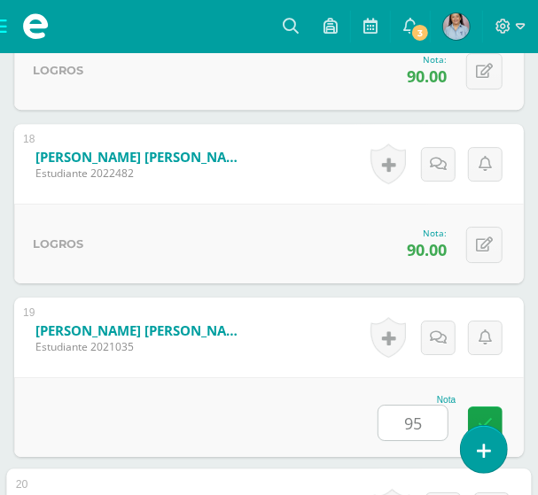
scroll to position [3897, 0]
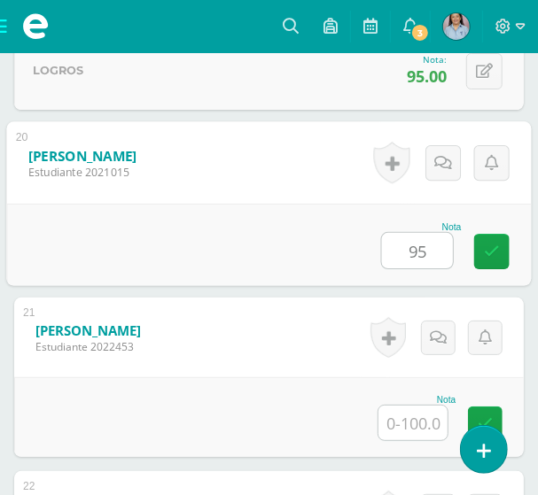
type input "95"
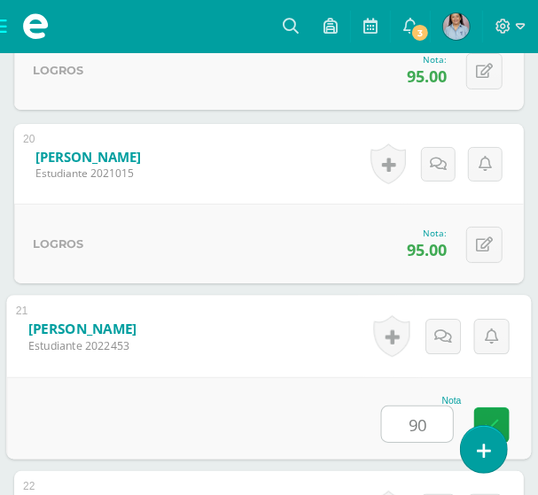
type input "90"
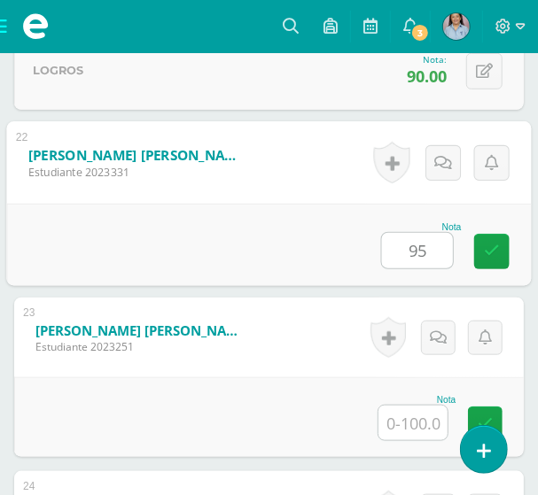
type input "95"
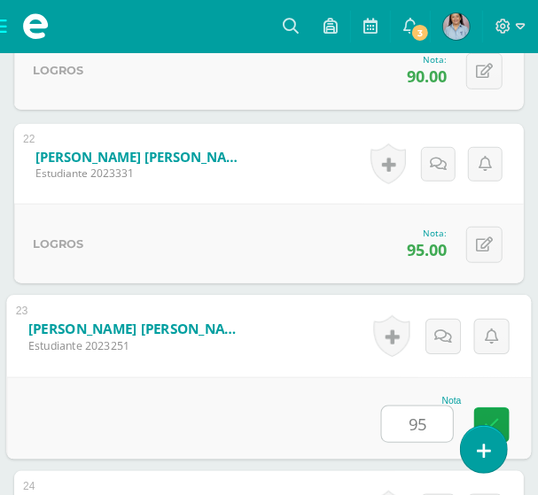
type input "95"
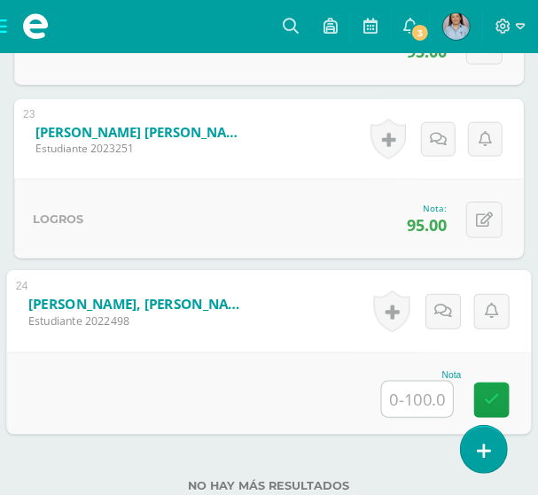
scroll to position [4414, 0]
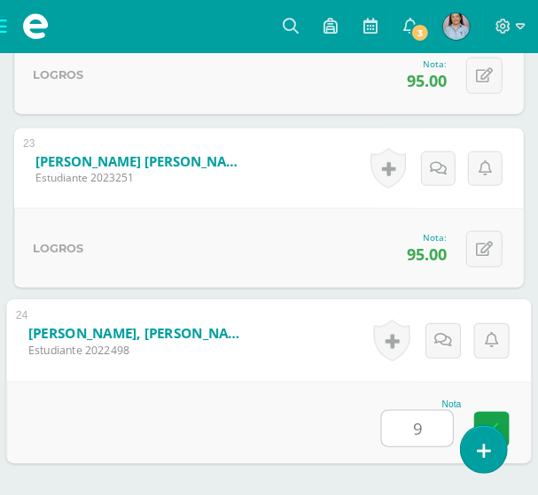
type input "95"
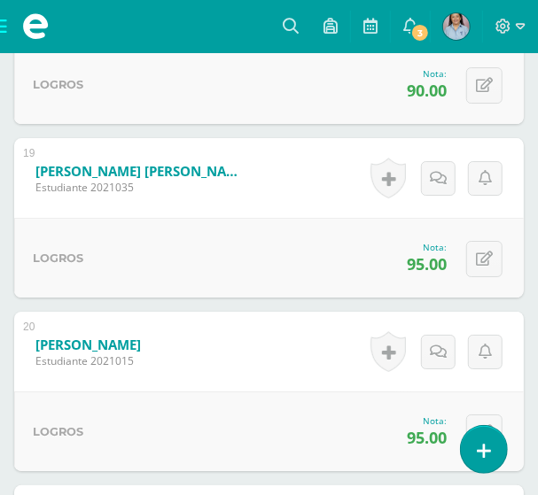
scroll to position [3528, 0]
